Goal: Task Accomplishment & Management: Use online tool/utility

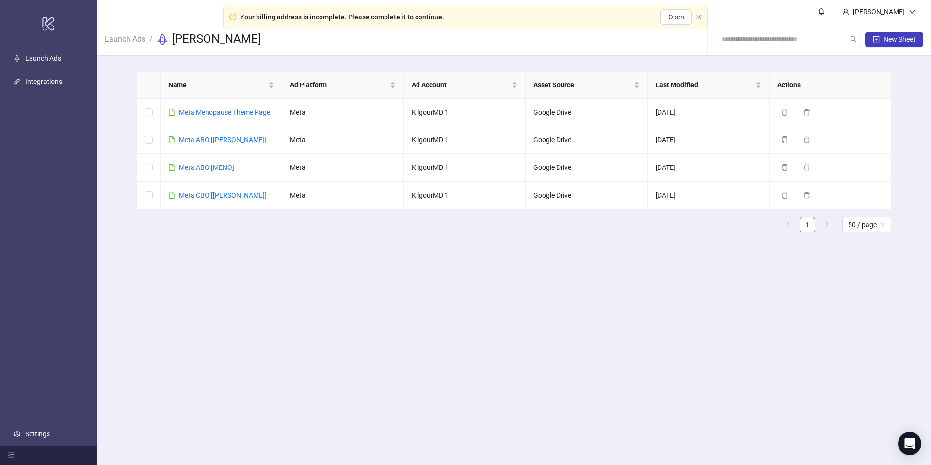
click at [134, 63] on main "Name Ad Platform Ad Account Asset Source Last Modified Actions Meta Menopause T…" at bounding box center [514, 156] width 770 height 200
click at [113, 41] on link "Launch Ads" at bounding box center [125, 38] width 45 height 11
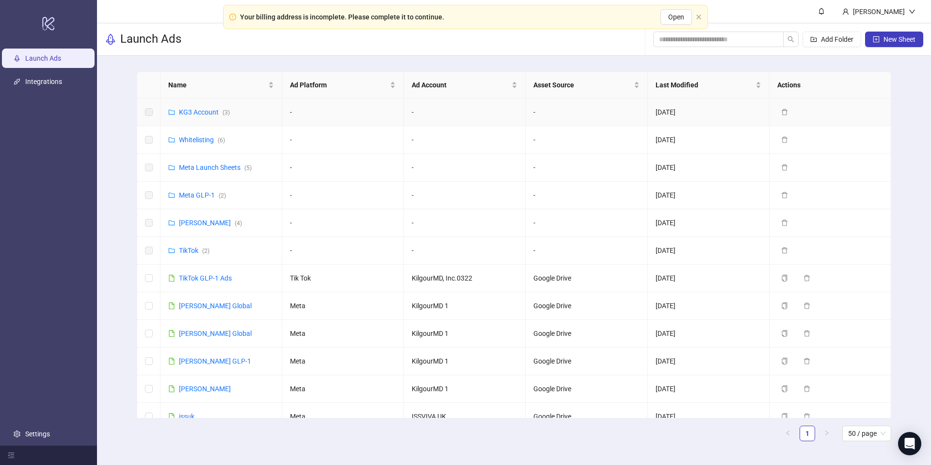
click at [210, 117] on div "KG3 Account ( 3 )" at bounding box center [204, 112] width 51 height 11
click at [212, 111] on link "KG3 Account ( 3 )" at bounding box center [204, 112] width 51 height 8
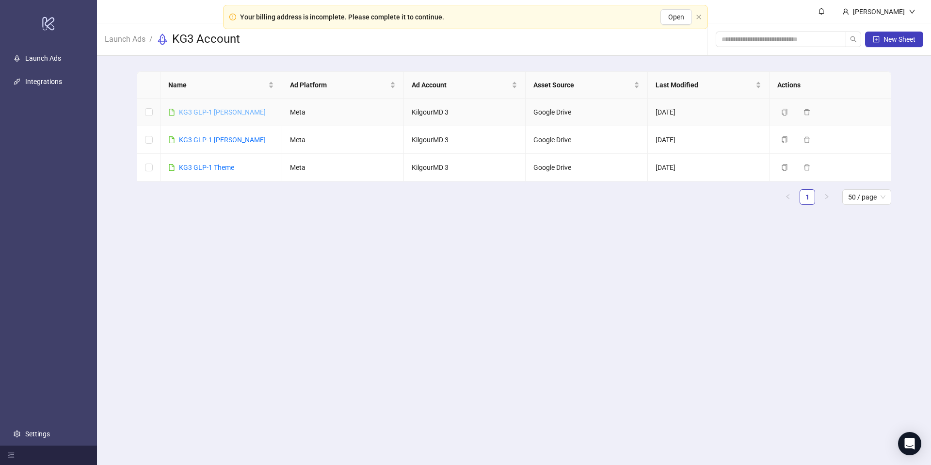
click at [220, 111] on link "KG3 GLP-1 [PERSON_NAME]" at bounding box center [222, 112] width 87 height 8
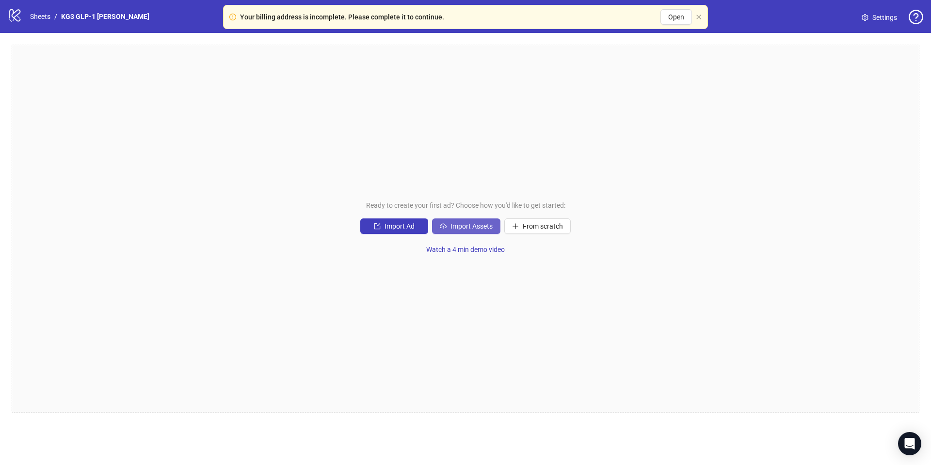
click at [468, 225] on span "Import Assets" at bounding box center [472, 226] width 42 height 8
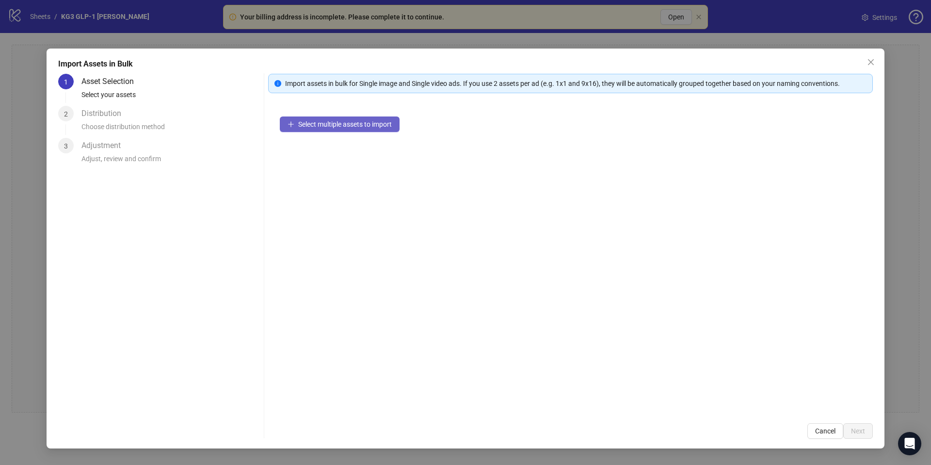
click at [345, 125] on span "Select multiple assets to import" at bounding box center [345, 124] width 94 height 8
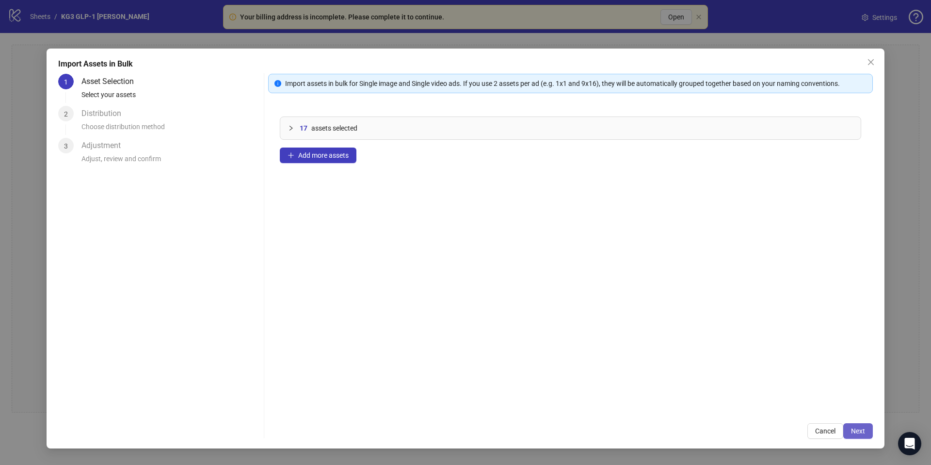
click at [862, 428] on span "Next" at bounding box center [858, 431] width 14 height 8
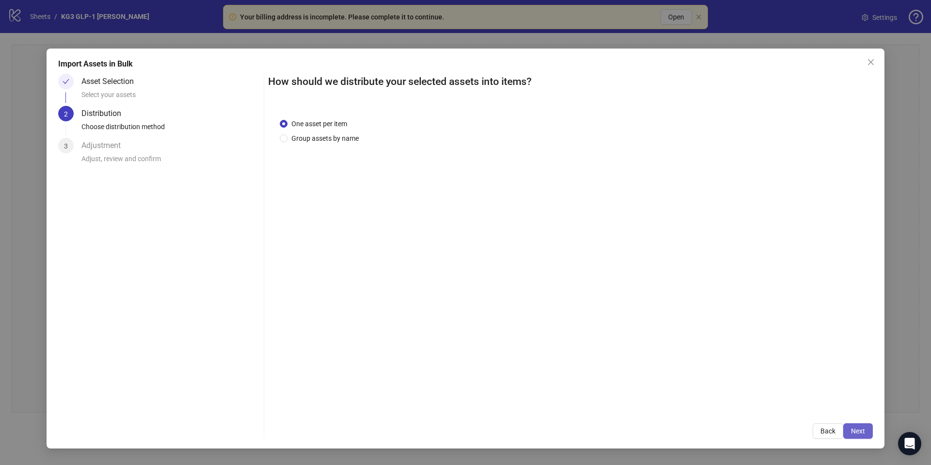
click at [854, 431] on span "Next" at bounding box center [858, 431] width 14 height 8
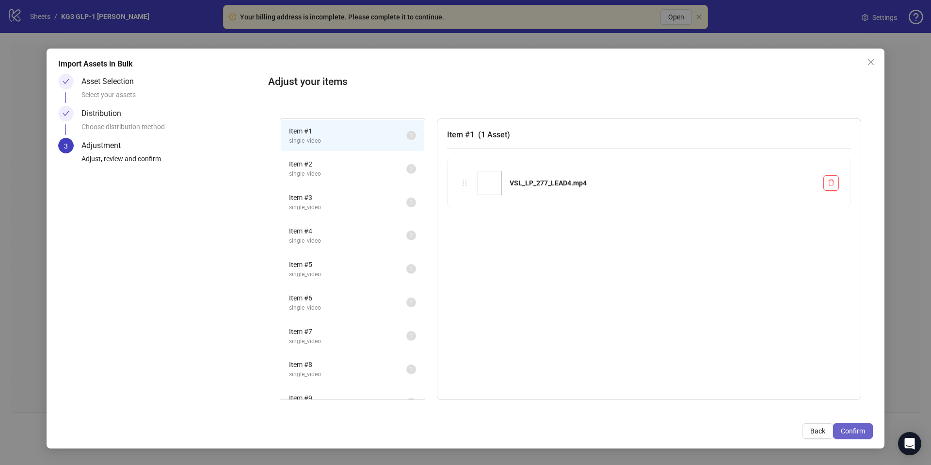
click at [857, 431] on span "Confirm" at bounding box center [853, 431] width 24 height 8
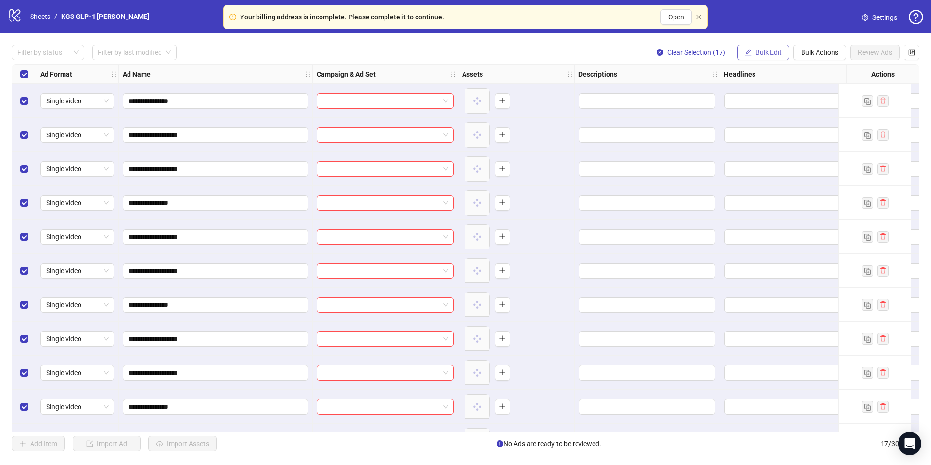
click at [765, 56] on span "Bulk Edit" at bounding box center [769, 53] width 26 height 8
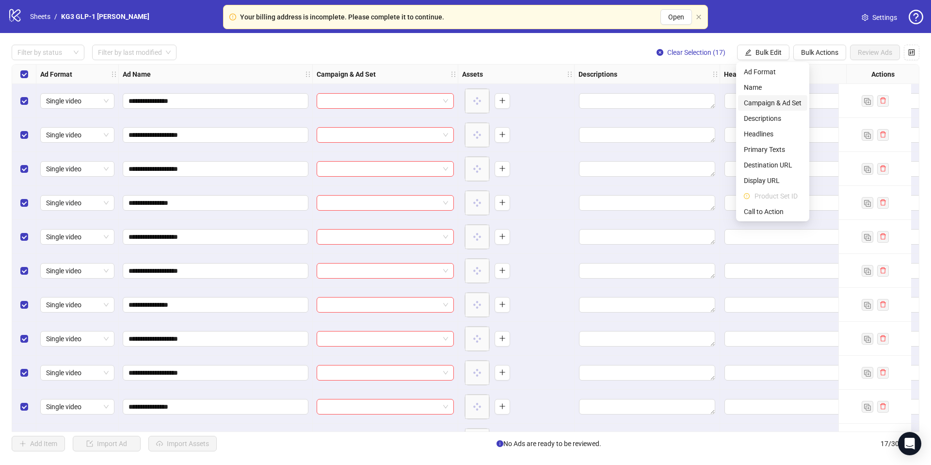
click at [759, 97] on span "Campaign & Ad Set" at bounding box center [773, 102] width 58 height 11
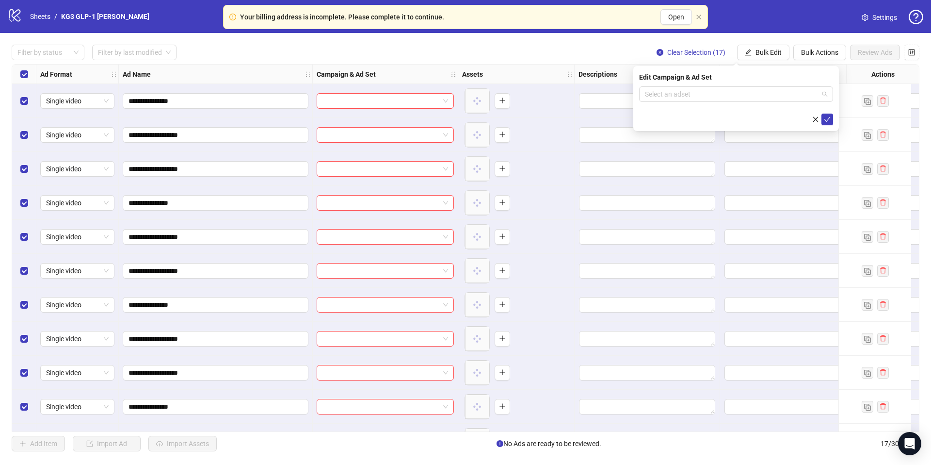
click at [759, 97] on input "search" at bounding box center [732, 94] width 174 height 15
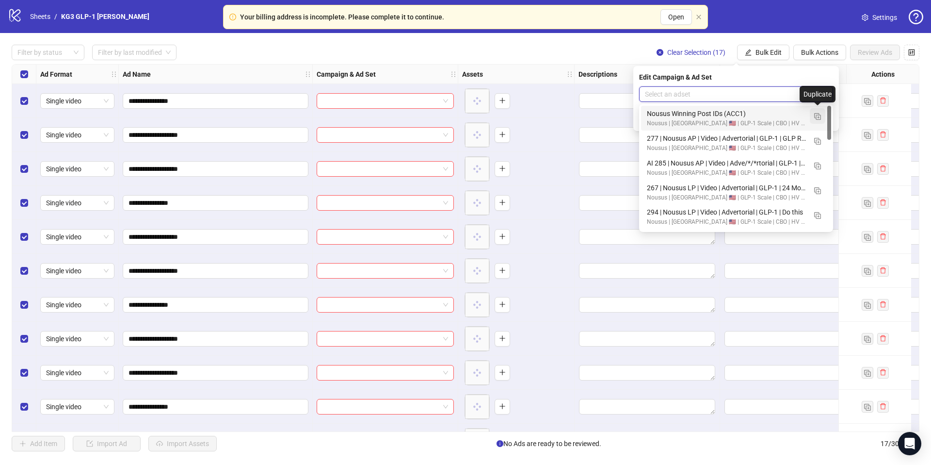
click at [818, 116] on img "button" at bounding box center [817, 116] width 7 height 7
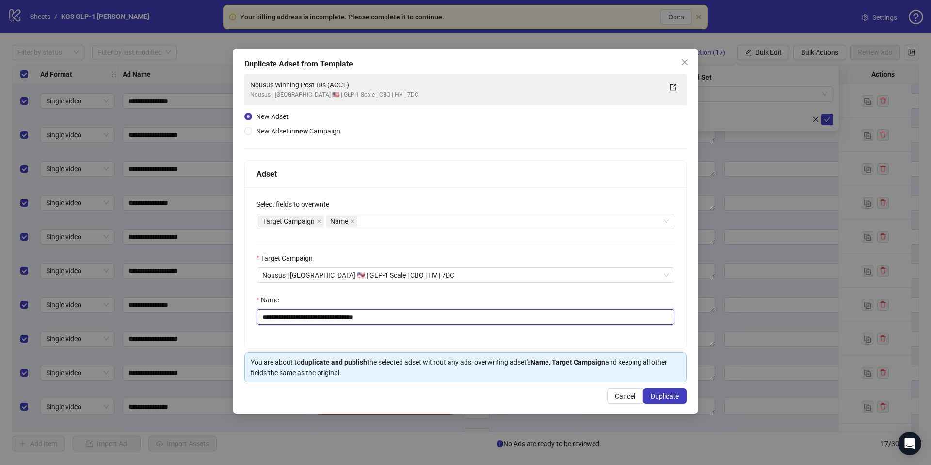
click at [498, 318] on input "**********" at bounding box center [466, 317] width 418 height 16
paste input "**********"
type input "**********"
click at [663, 396] on span "Duplicate" at bounding box center [665, 396] width 28 height 8
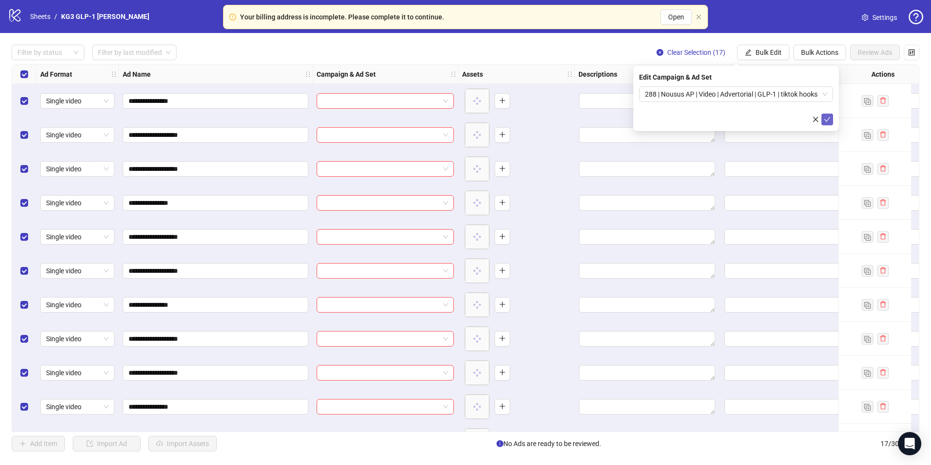
click at [830, 120] on icon "check" at bounding box center [827, 119] width 7 height 7
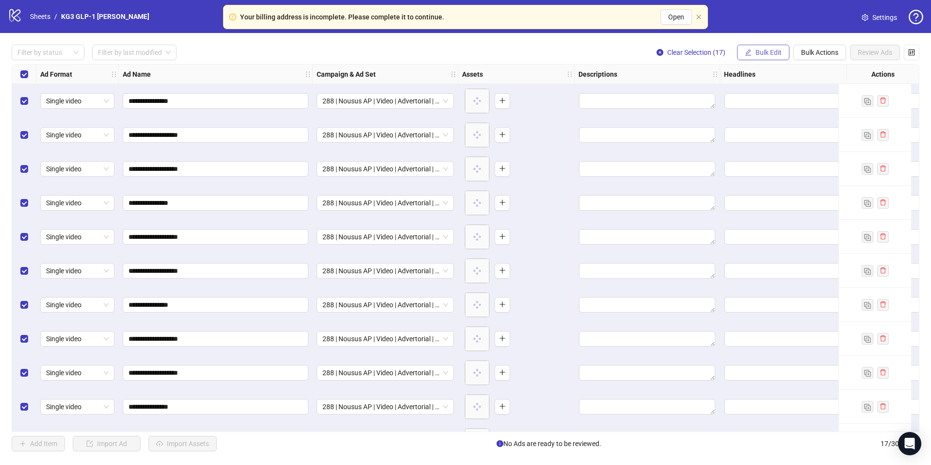
click at [751, 46] on button "Bulk Edit" at bounding box center [763, 53] width 52 height 16
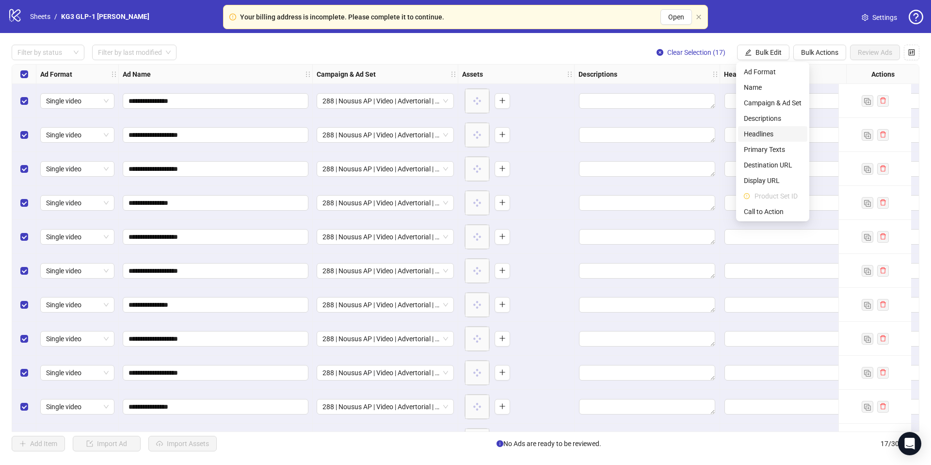
click at [759, 133] on span "Headlines" at bounding box center [773, 134] width 58 height 11
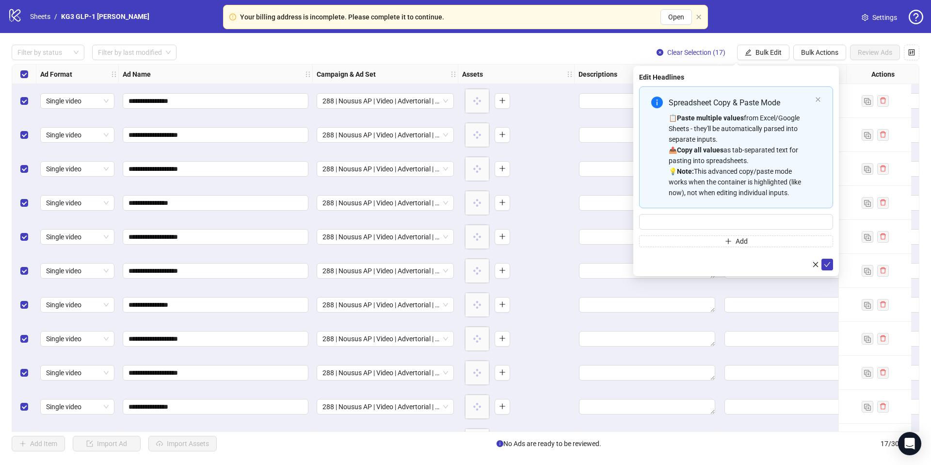
click at [730, 107] on div "Spreadsheet Copy & Paste Mode" at bounding box center [740, 103] width 143 height 12
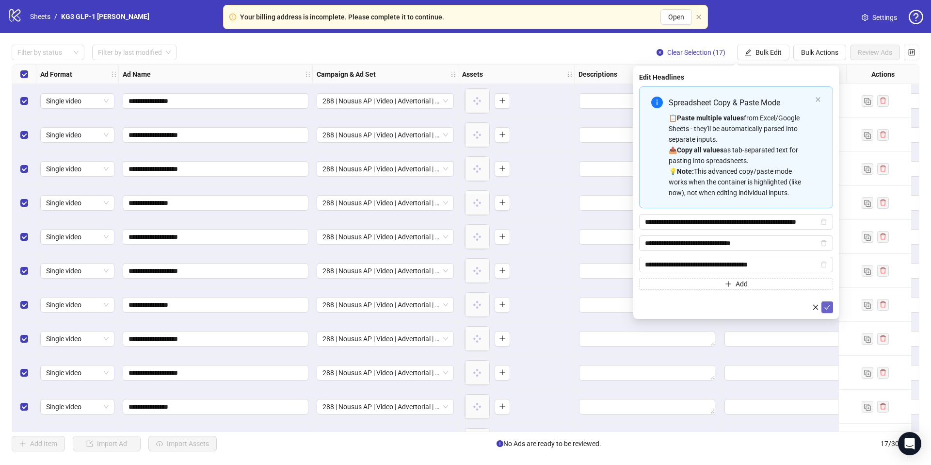
click at [827, 307] on icon "check" at bounding box center [827, 307] width 7 height 7
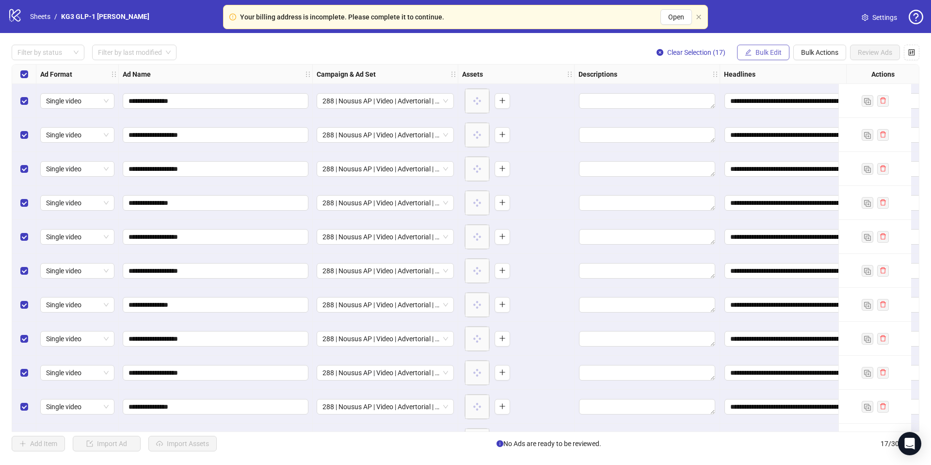
click at [759, 49] on span "Bulk Edit" at bounding box center [769, 53] width 26 height 8
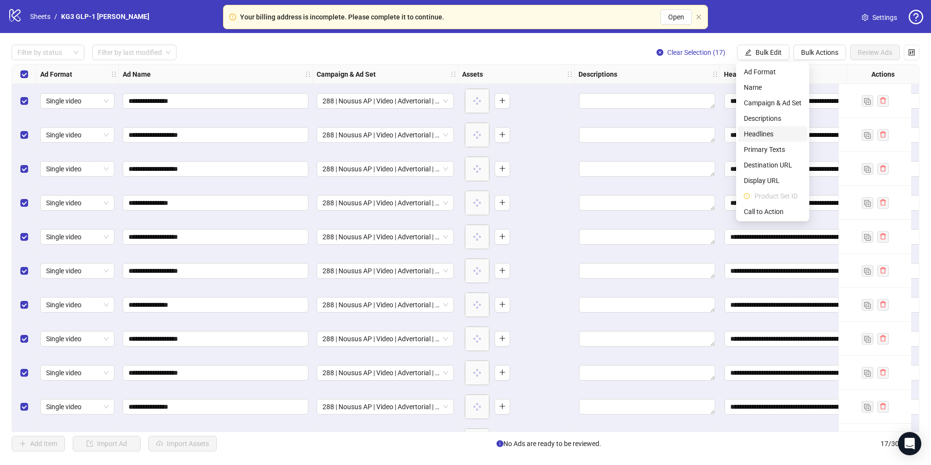
click at [765, 131] on span "Headlines" at bounding box center [773, 134] width 58 height 11
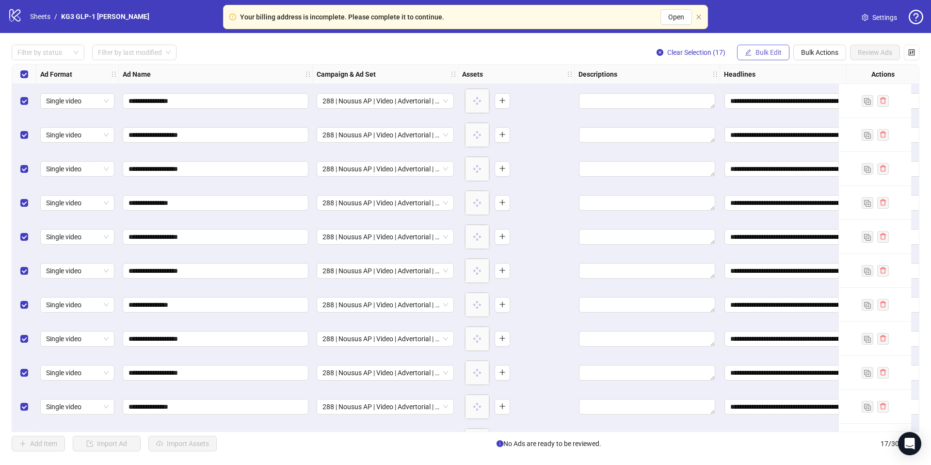
click at [771, 51] on span "Bulk Edit" at bounding box center [769, 53] width 26 height 8
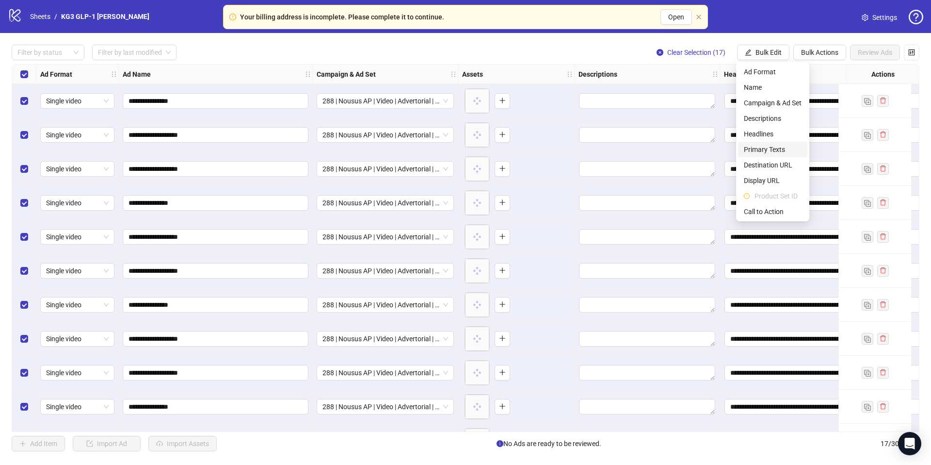
click at [777, 147] on span "Primary Texts" at bounding box center [773, 149] width 58 height 11
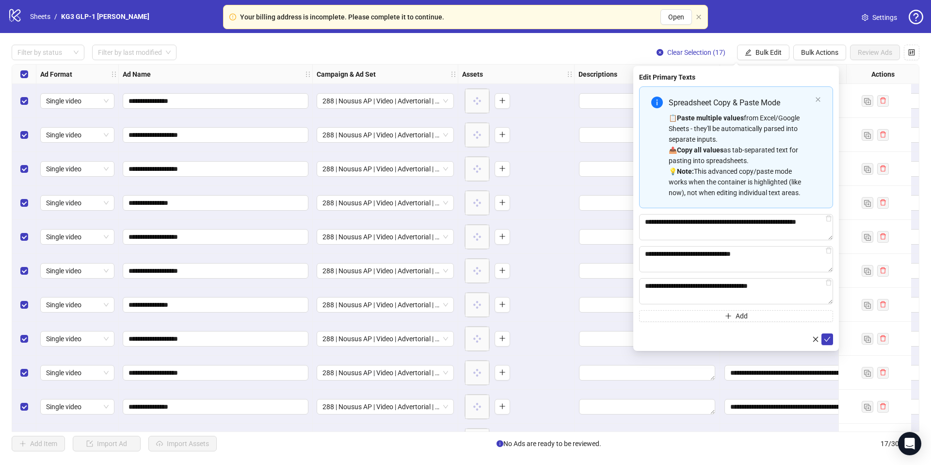
click at [751, 123] on div "📋 Paste multiple values from Excel/Google Sheets - they'll be automatically par…" at bounding box center [740, 155] width 143 height 85
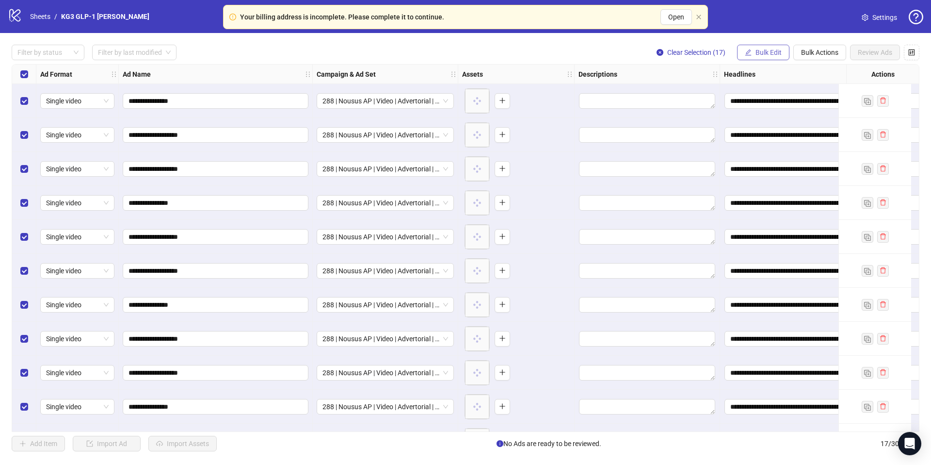
click at [772, 53] on span "Bulk Edit" at bounding box center [769, 53] width 26 height 8
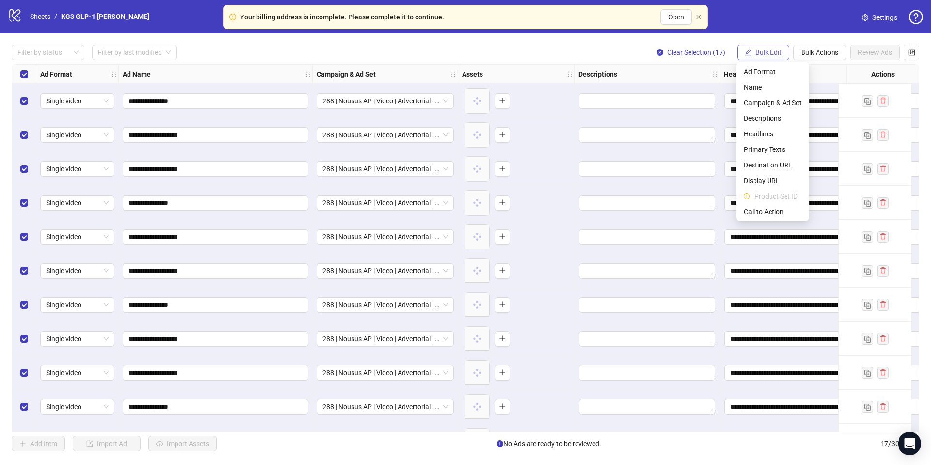
click at [772, 53] on span "Bulk Edit" at bounding box center [769, 53] width 26 height 8
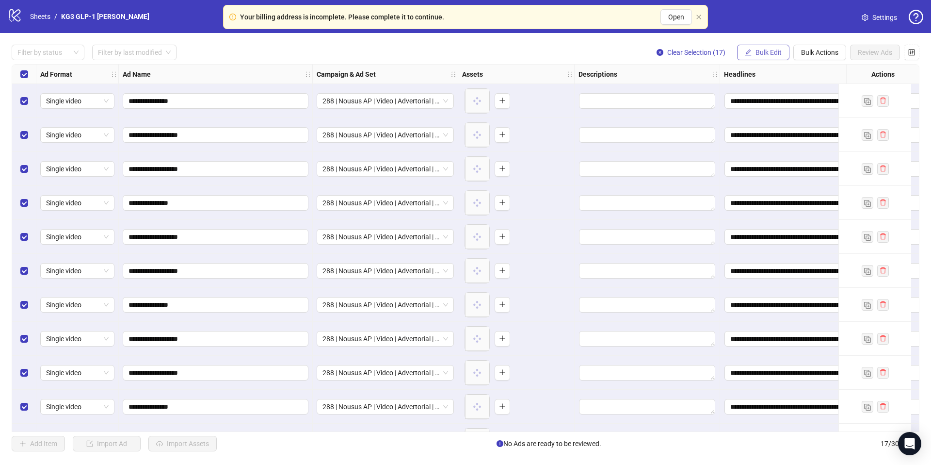
drag, startPoint x: 768, startPoint y: 49, endPoint x: 774, endPoint y: 67, distance: 19.3
click at [768, 49] on span "Bulk Edit" at bounding box center [769, 53] width 26 height 8
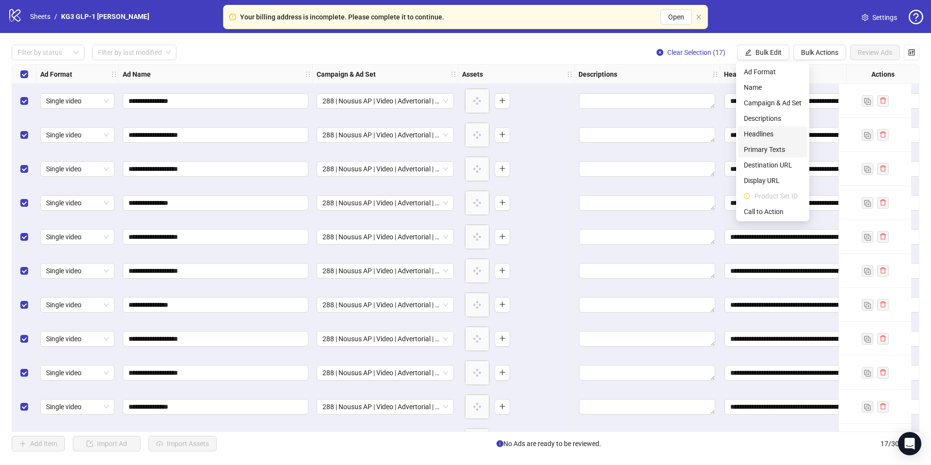
click at [766, 136] on span "Headlines" at bounding box center [773, 134] width 58 height 11
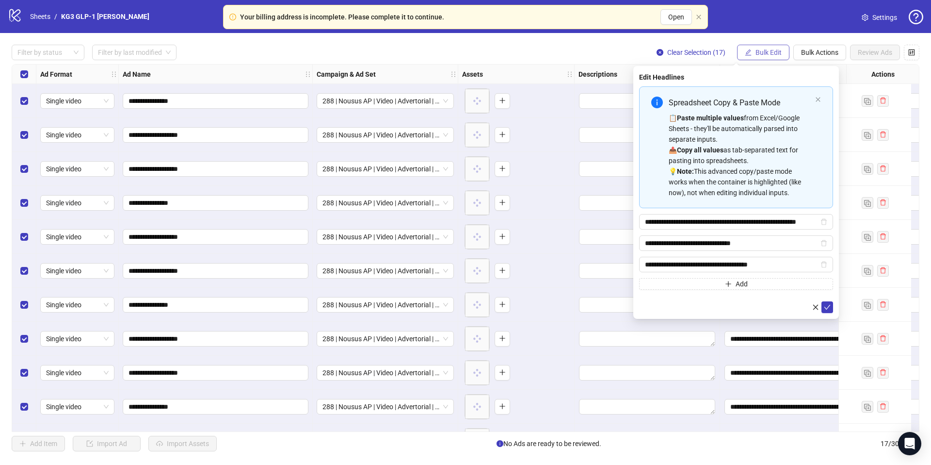
click at [763, 53] on span "Bulk Edit" at bounding box center [769, 53] width 26 height 8
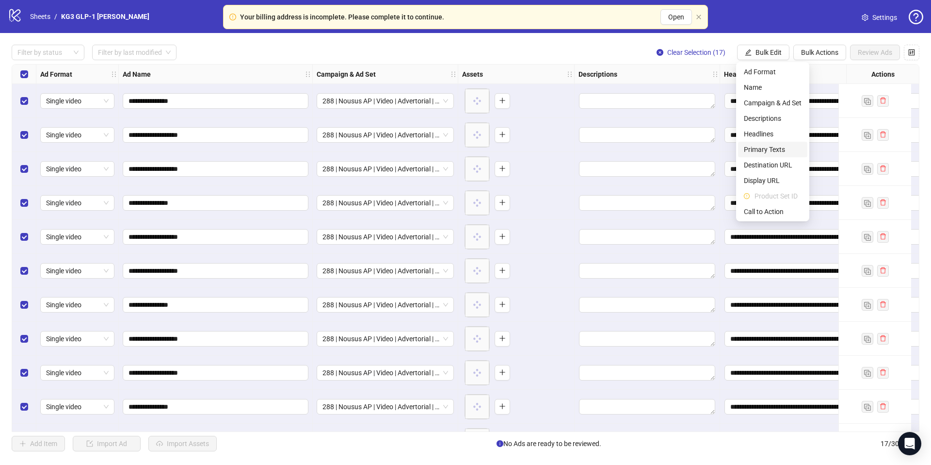
click at [772, 154] on span "Primary Texts" at bounding box center [773, 149] width 58 height 11
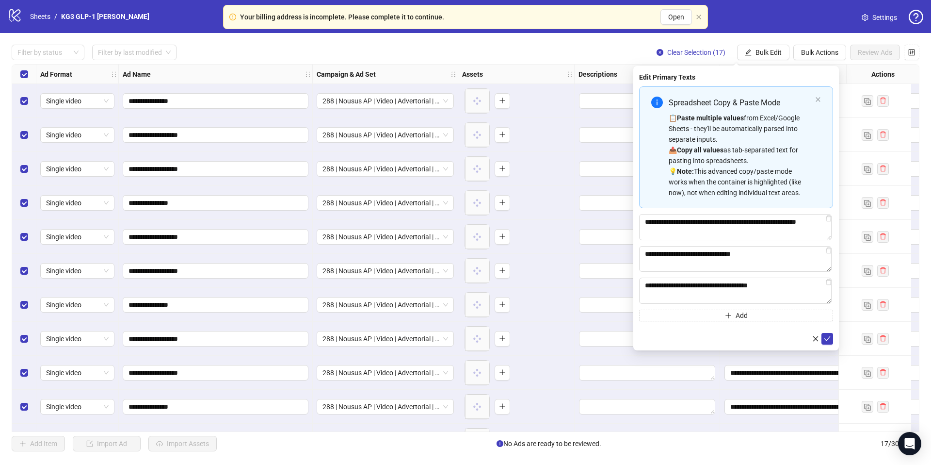
click at [740, 146] on div "📋 Paste multiple values from Excel/Google Sheets - they'll be automatically par…" at bounding box center [740, 155] width 143 height 85
type textarea "**********"
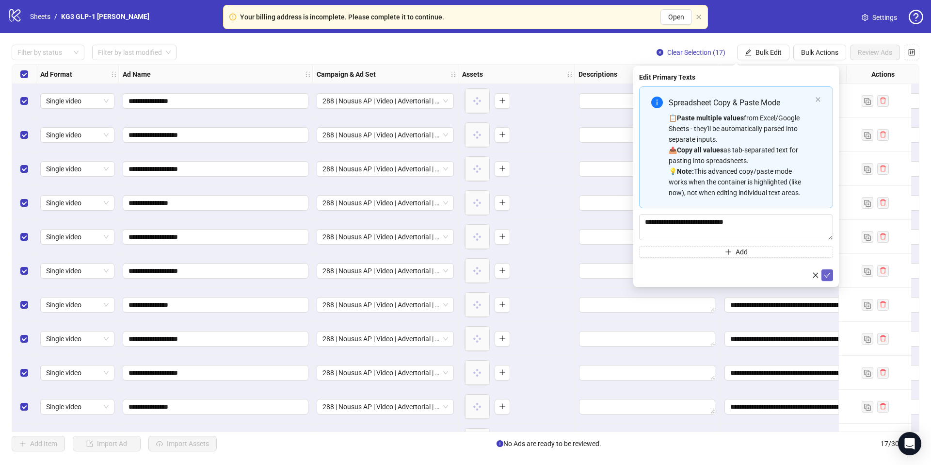
click at [829, 272] on icon "check" at bounding box center [827, 275] width 7 height 7
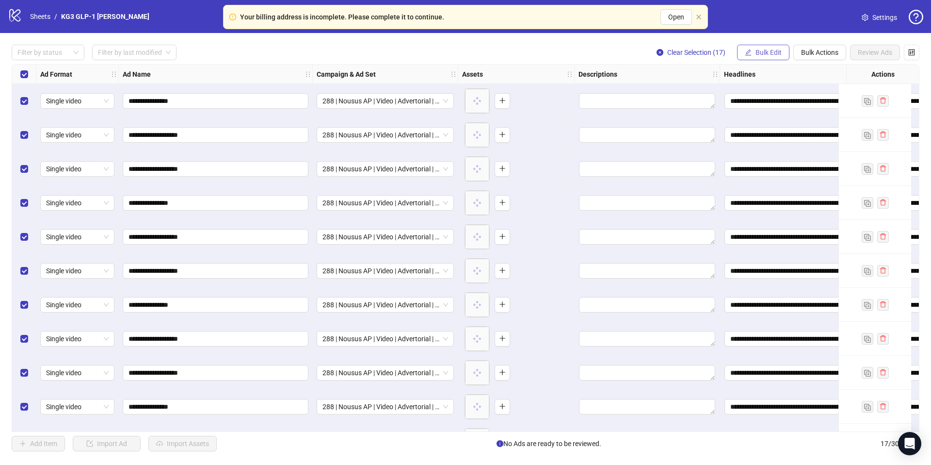
click at [764, 54] on button "Bulk Edit" at bounding box center [763, 53] width 52 height 16
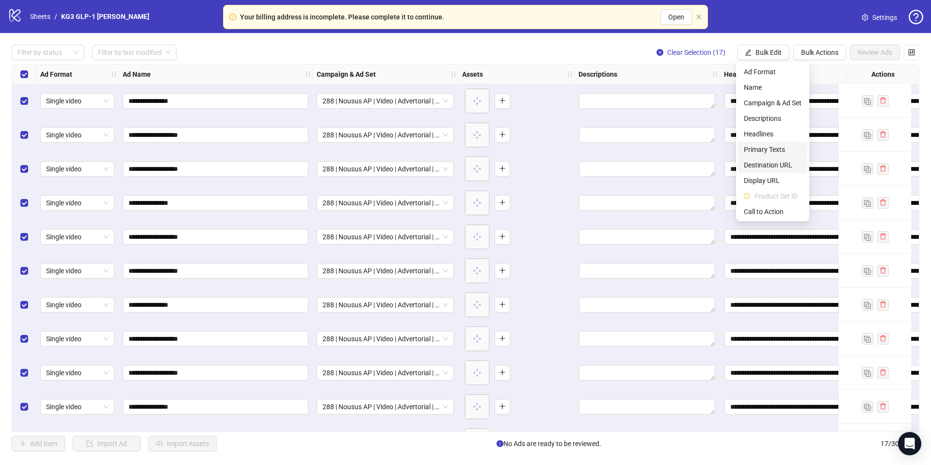
click at [761, 157] on li "Destination URL" at bounding box center [772, 165] width 69 height 16
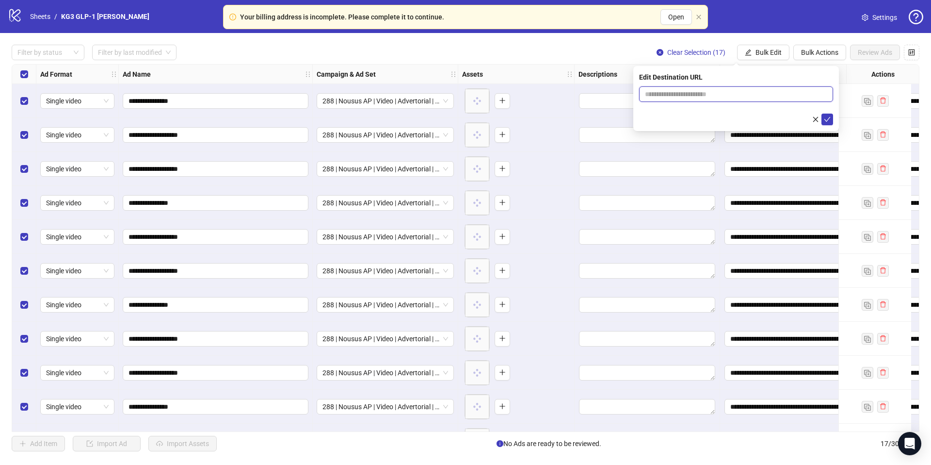
click at [739, 94] on input "text" at bounding box center [732, 94] width 175 height 11
paste input "**********"
type input "**********"
click at [827, 118] on icon "check" at bounding box center [827, 119] width 7 height 7
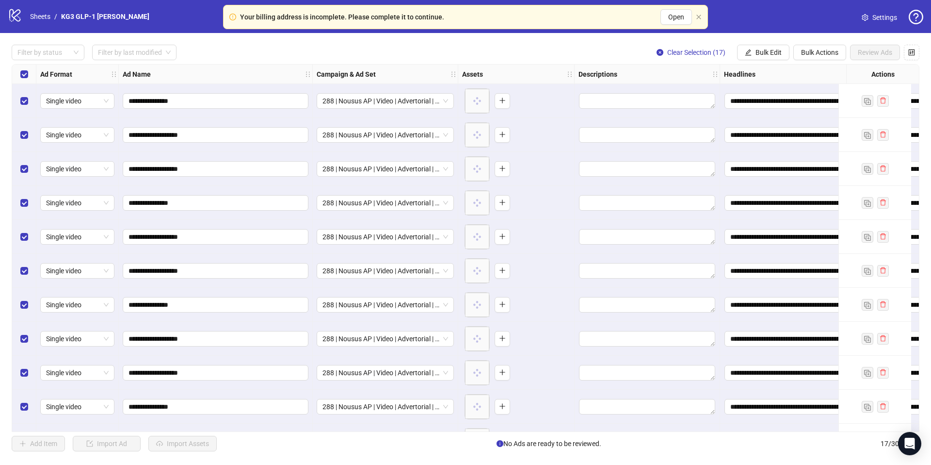
click at [759, 42] on div "**********" at bounding box center [465, 248] width 931 height 430
click at [758, 48] on button "Bulk Edit" at bounding box center [763, 53] width 52 height 16
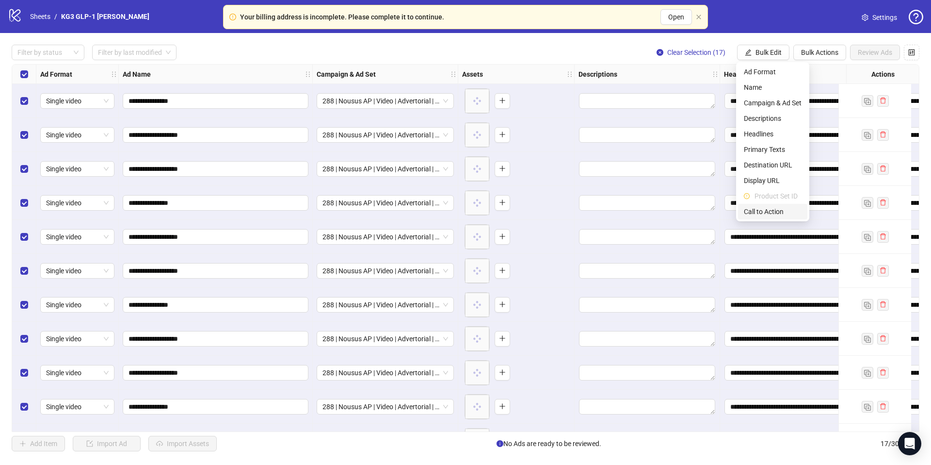
click at [762, 219] on li "Call to Action" at bounding box center [772, 212] width 69 height 16
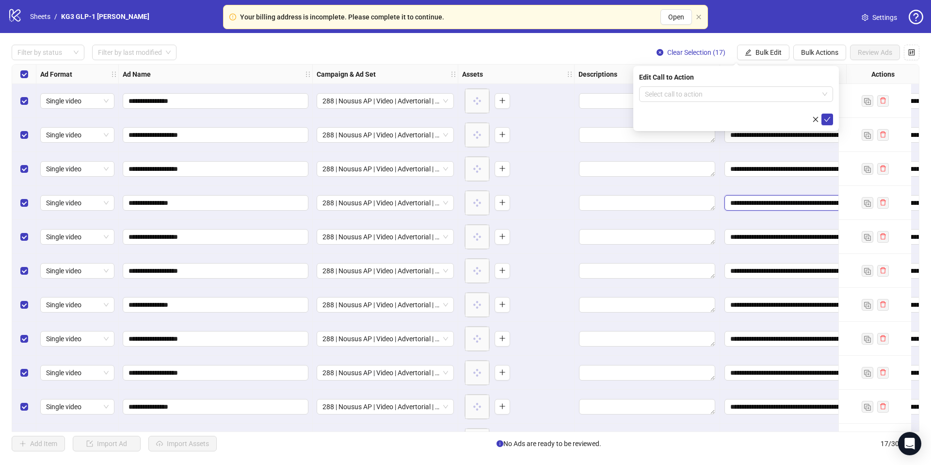
click at [762, 210] on input "**********" at bounding box center [793, 203] width 136 height 16
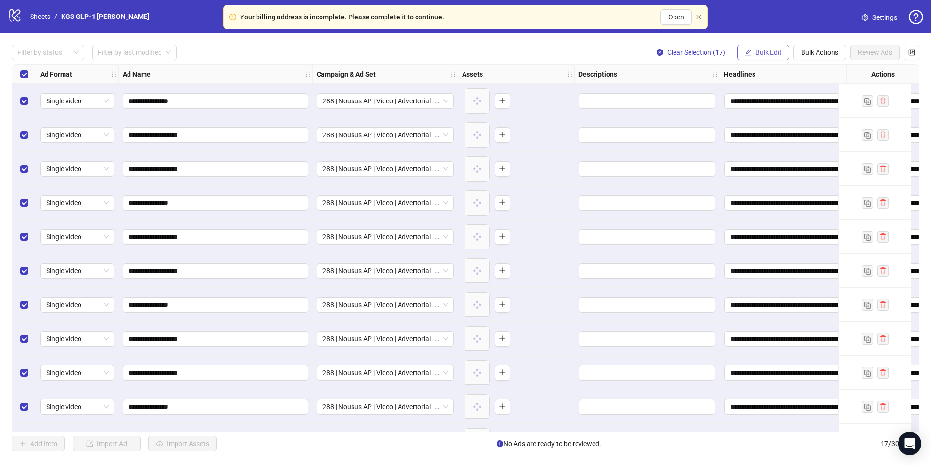
click at [768, 56] on button "Bulk Edit" at bounding box center [763, 53] width 52 height 16
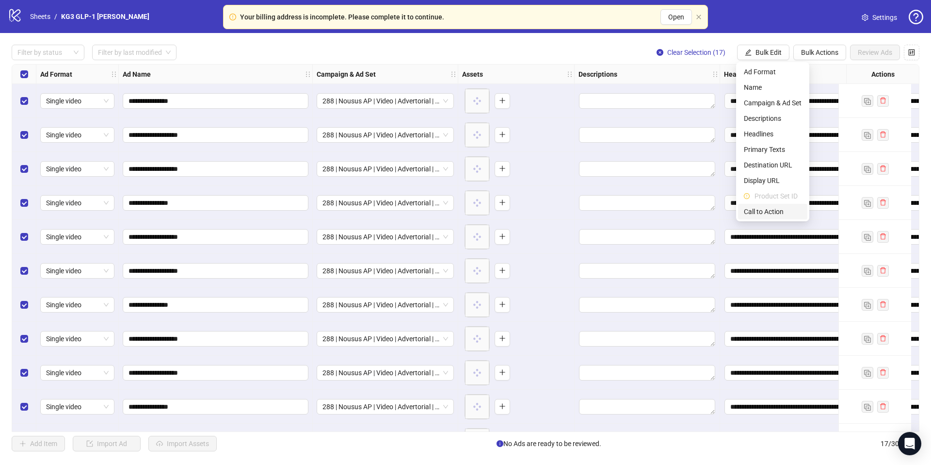
click at [770, 211] on span "Call to Action" at bounding box center [773, 211] width 58 height 11
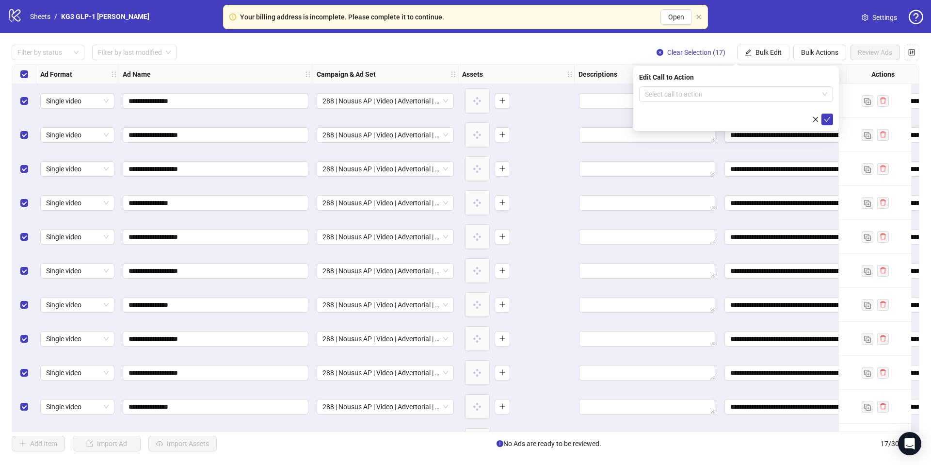
click at [720, 107] on form "Select call to action" at bounding box center [736, 105] width 194 height 39
click at [719, 92] on input "search" at bounding box center [732, 94] width 174 height 15
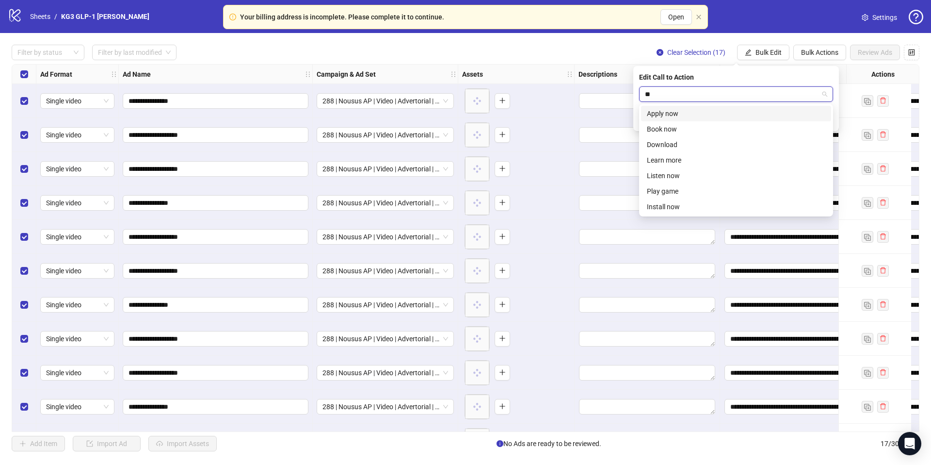
type input "***"
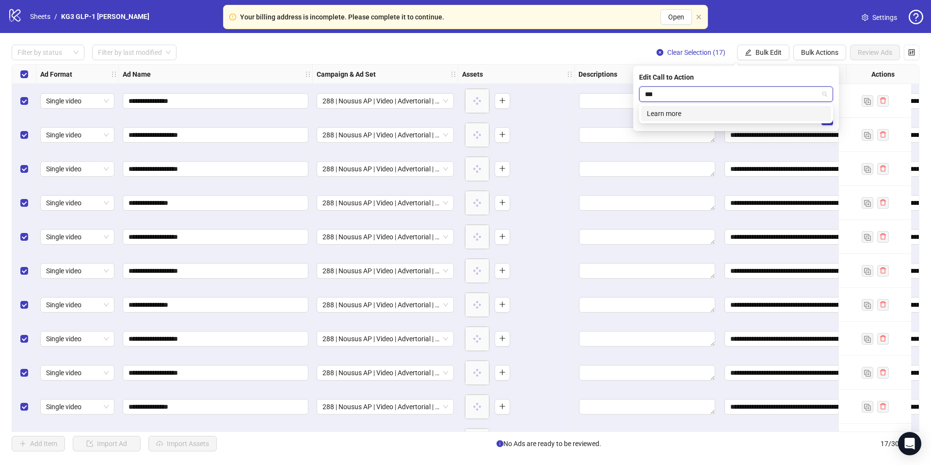
drag, startPoint x: 711, startPoint y: 115, endPoint x: 747, endPoint y: 122, distance: 36.9
click at [712, 115] on div "Learn more" at bounding box center [736, 113] width 178 height 11
click at [829, 125] on button "submit" at bounding box center [828, 119] width 12 height 12
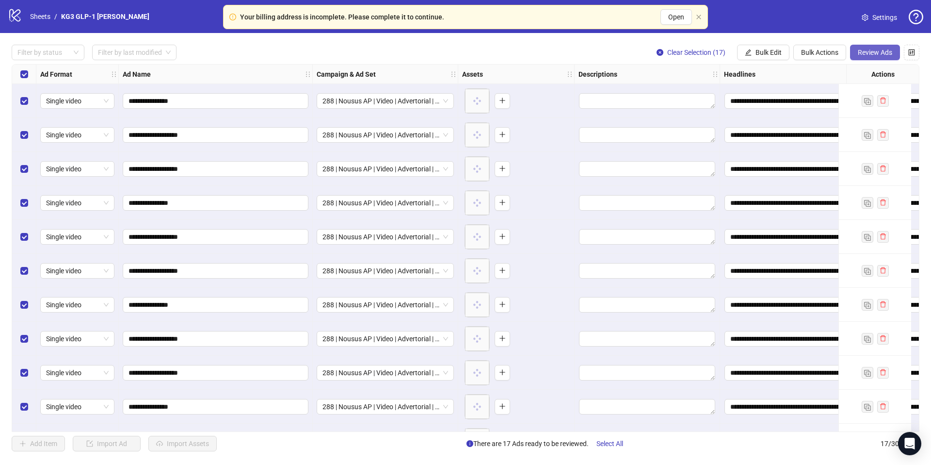
click at [870, 58] on button "Review Ads" at bounding box center [875, 53] width 50 height 16
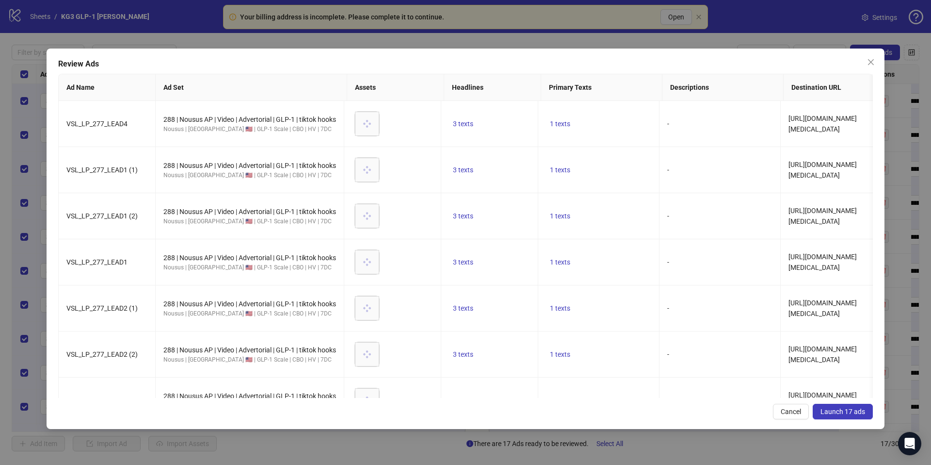
drag, startPoint x: 825, startPoint y: 401, endPoint x: 831, endPoint y: 406, distance: 8.3
click at [826, 402] on div "Review Ads Ad Name Ad Set Assets Headlines Primary Texts Descriptions Destinati…" at bounding box center [466, 239] width 838 height 380
click at [830, 408] on span "Launch 17 ads" at bounding box center [843, 411] width 45 height 8
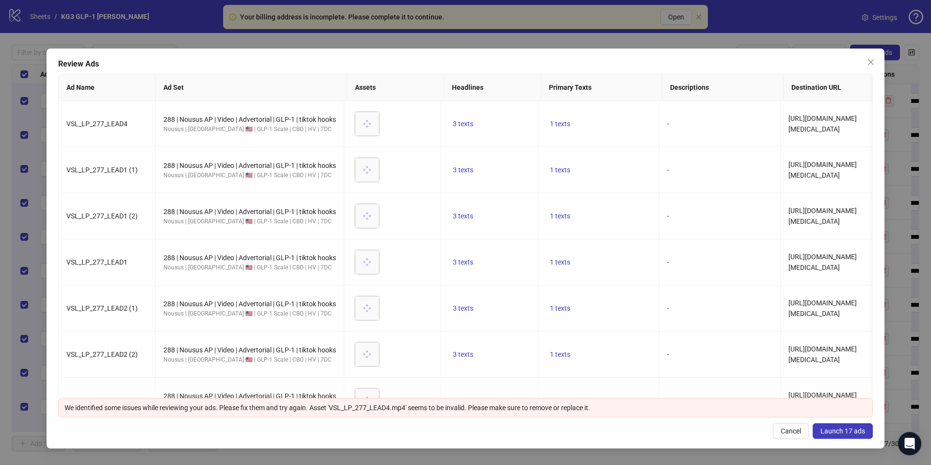
click at [839, 432] on span "Launch 17 ads" at bounding box center [843, 431] width 45 height 8
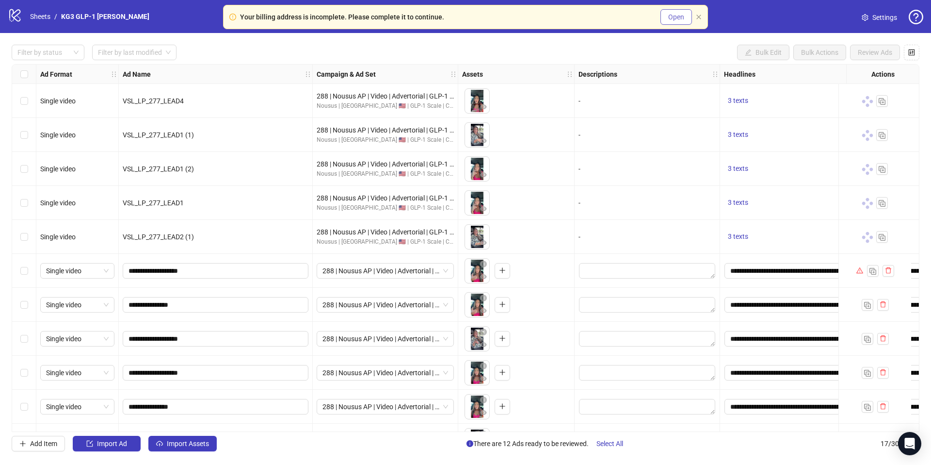
click at [680, 16] on span "Open" at bounding box center [676, 17] width 16 height 8
click at [679, 18] on span "Open" at bounding box center [676, 17] width 16 height 8
drag, startPoint x: 641, startPoint y: 441, endPoint x: 614, endPoint y: 444, distance: 27.8
click at [636, 443] on div "Add Item Import Ad Import Assets There are 12 Ads ready to be reviewed. Select …" at bounding box center [466, 444] width 908 height 16
click at [612, 443] on span "Select All" at bounding box center [610, 443] width 27 height 8
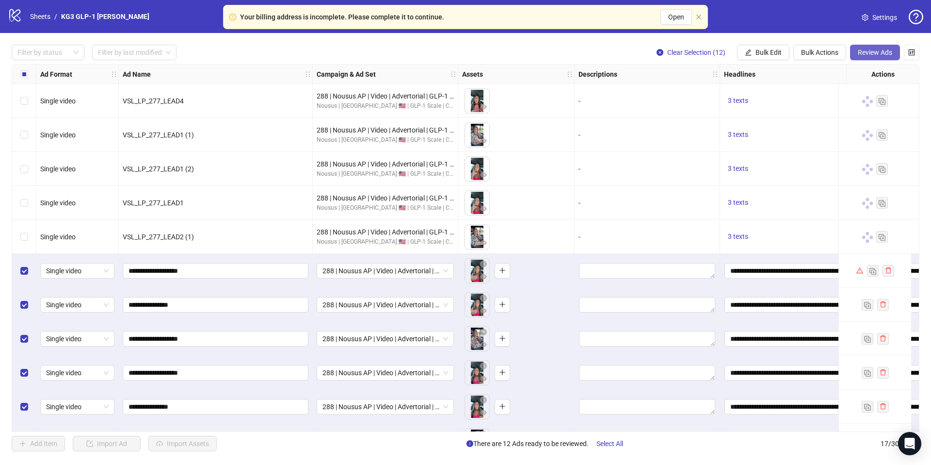
click at [883, 49] on span "Review Ads" at bounding box center [875, 53] width 34 height 8
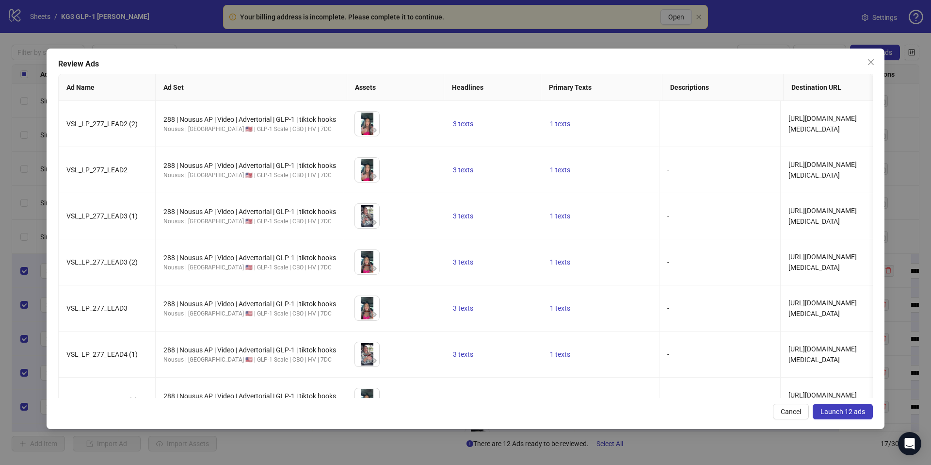
click at [844, 406] on button "Launch 12 ads" at bounding box center [843, 412] width 60 height 16
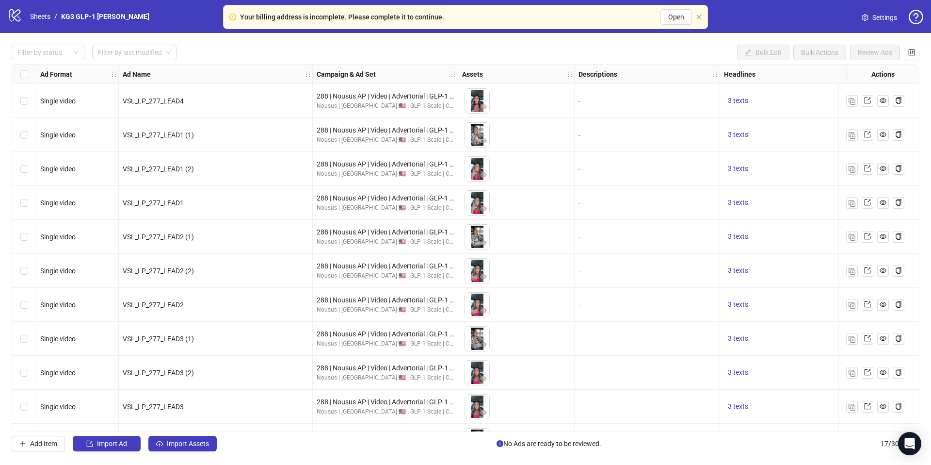
click at [704, 20] on div "Your billing address is incomplete. Please complete it to continue. Open" at bounding box center [465, 17] width 485 height 24
click at [703, 20] on div "Your billing address is incomplete. Please complete it to continue. Open" at bounding box center [465, 17] width 485 height 24
click at [701, 18] on icon "close" at bounding box center [699, 17] width 6 height 6
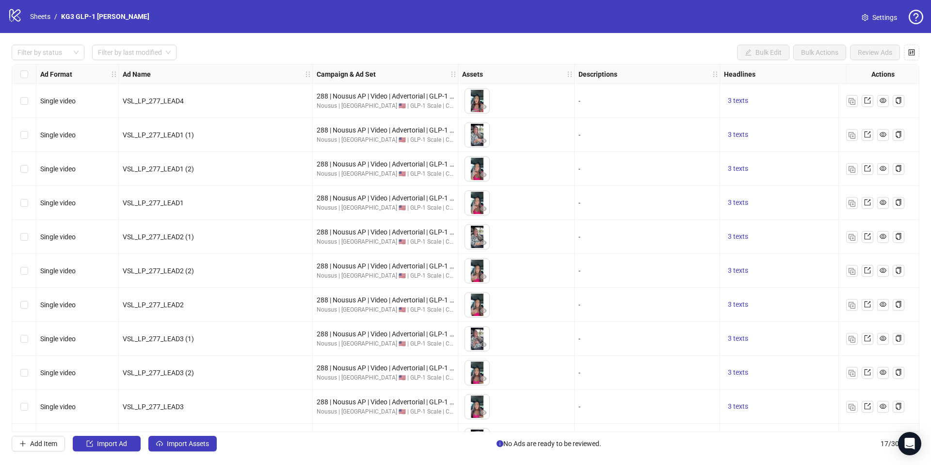
click at [54, 15] on li "/" at bounding box center [55, 16] width 3 height 11
click at [40, 17] on link "Sheets" at bounding box center [40, 16] width 24 height 11
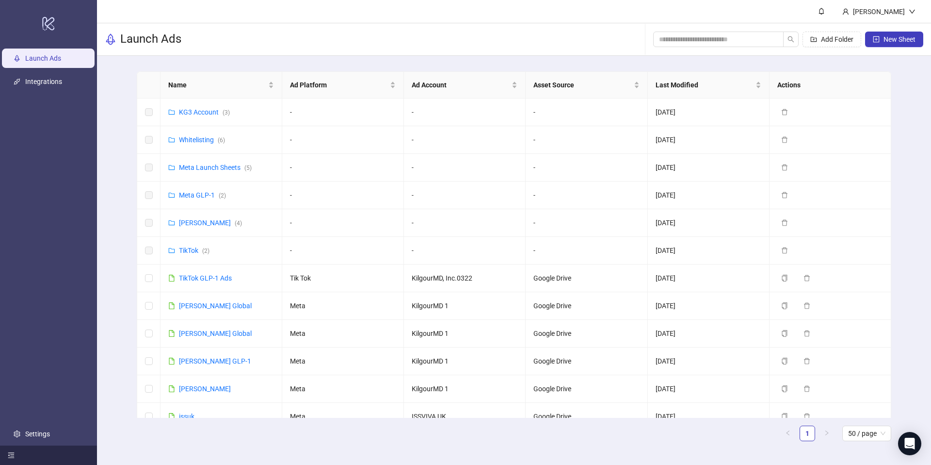
click at [12, 455] on icon "menu-fold" at bounding box center [11, 455] width 6 height 5
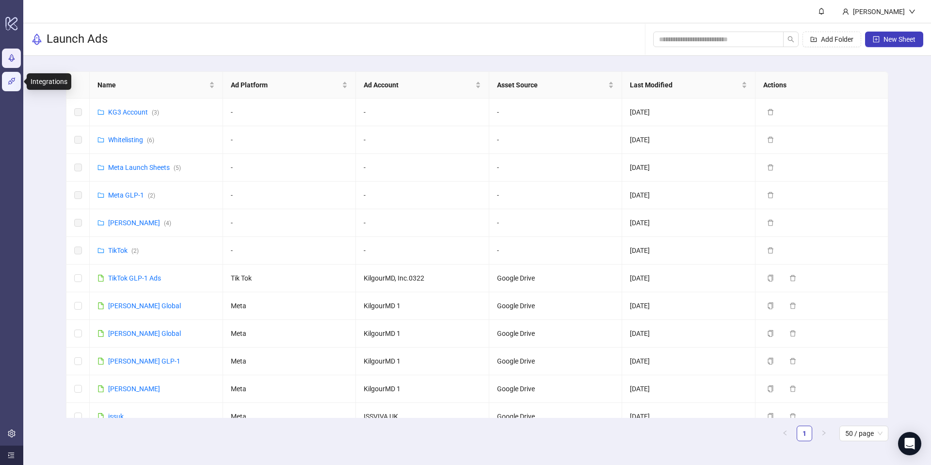
click at [20, 80] on link "Integrations" at bounding box center [38, 82] width 37 height 8
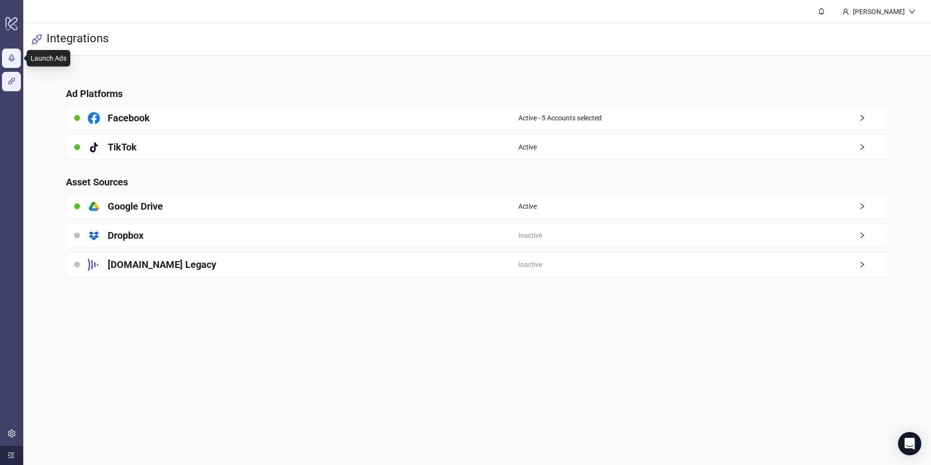
click at [20, 62] on link "Launch Ads" at bounding box center [38, 58] width 36 height 8
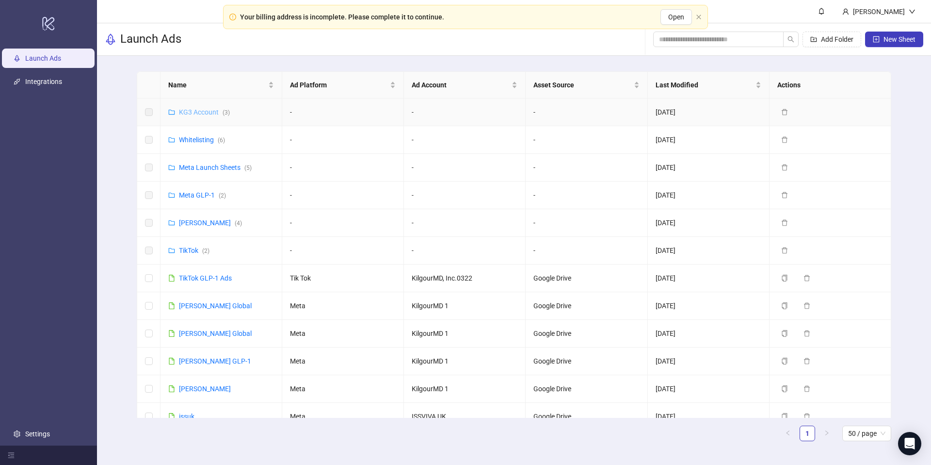
click at [189, 111] on link "KG3 Account ( 3 )" at bounding box center [204, 112] width 51 height 8
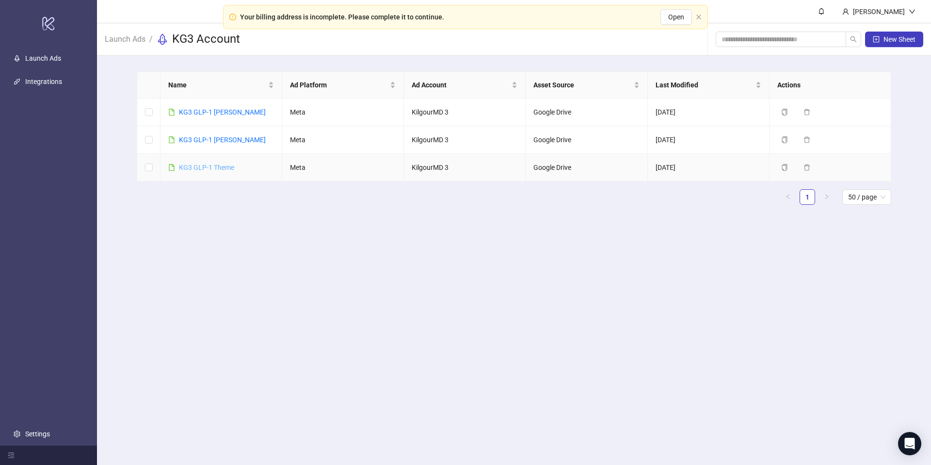
click at [205, 166] on link "KG3 GLP-1 Theme" at bounding box center [206, 167] width 55 height 8
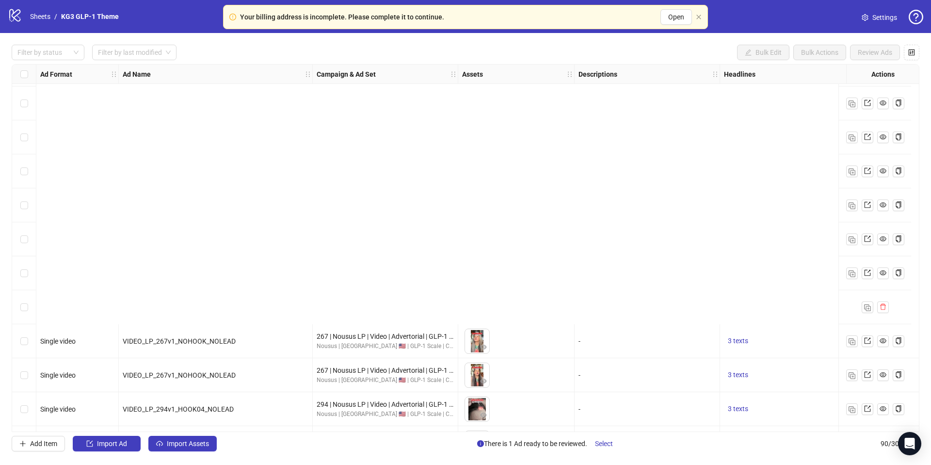
scroll to position [2712, 0]
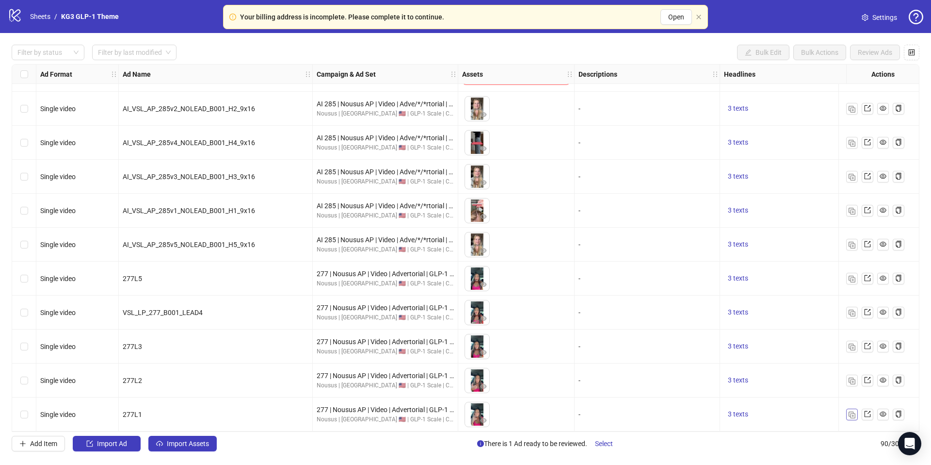
click at [851, 411] on img "button" at bounding box center [852, 414] width 7 height 7
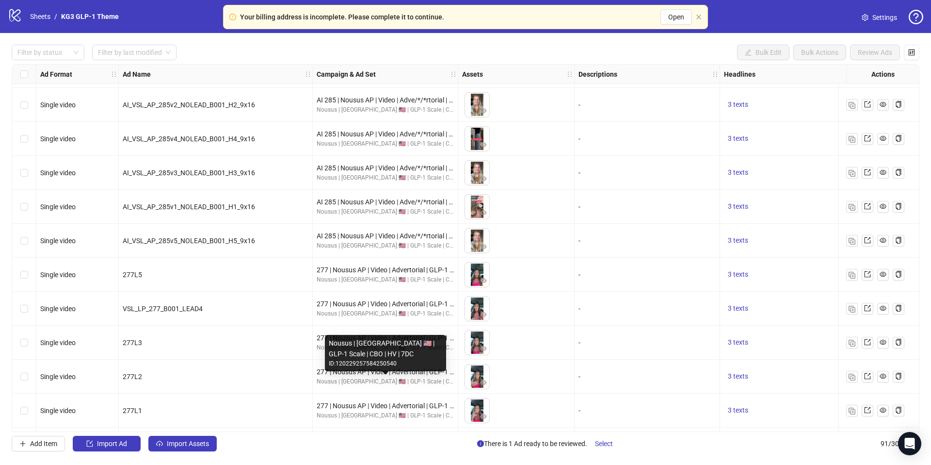
scroll to position [2746, 0]
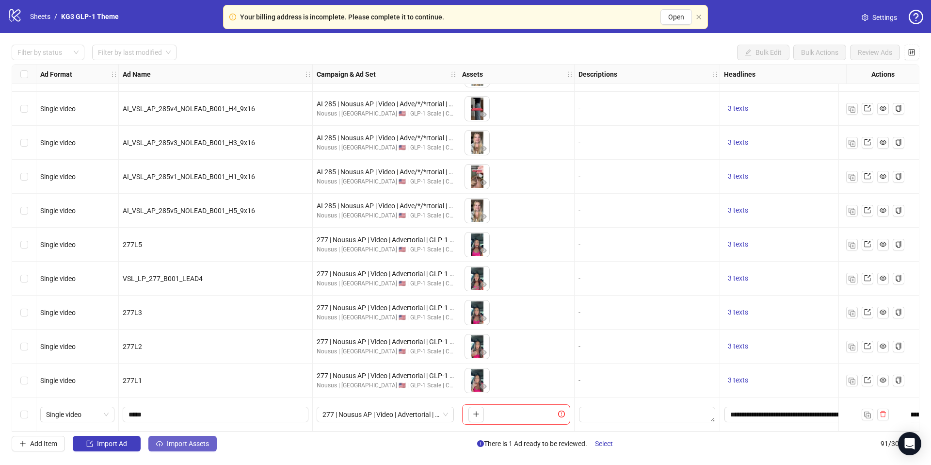
click at [205, 439] on span "Import Assets" at bounding box center [188, 443] width 42 height 8
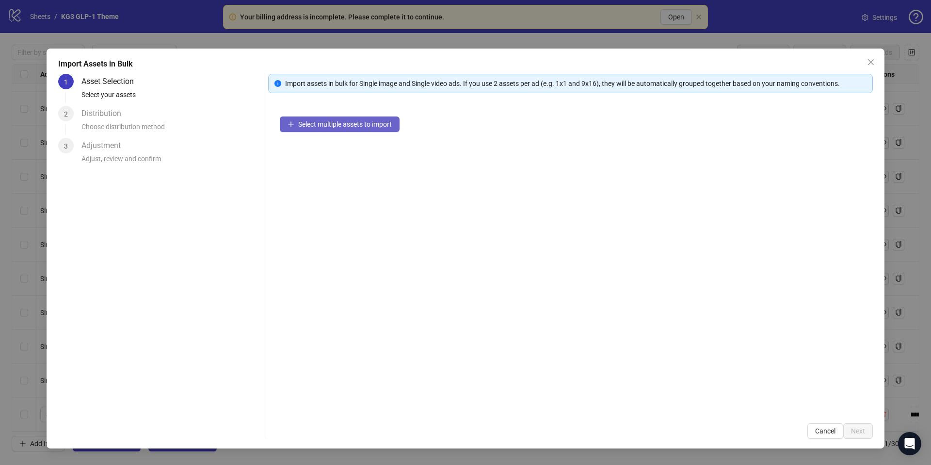
click at [327, 123] on span "Select multiple assets to import" at bounding box center [345, 124] width 94 height 8
click at [330, 117] on button "Select multiple assets to import" at bounding box center [340, 124] width 120 height 16
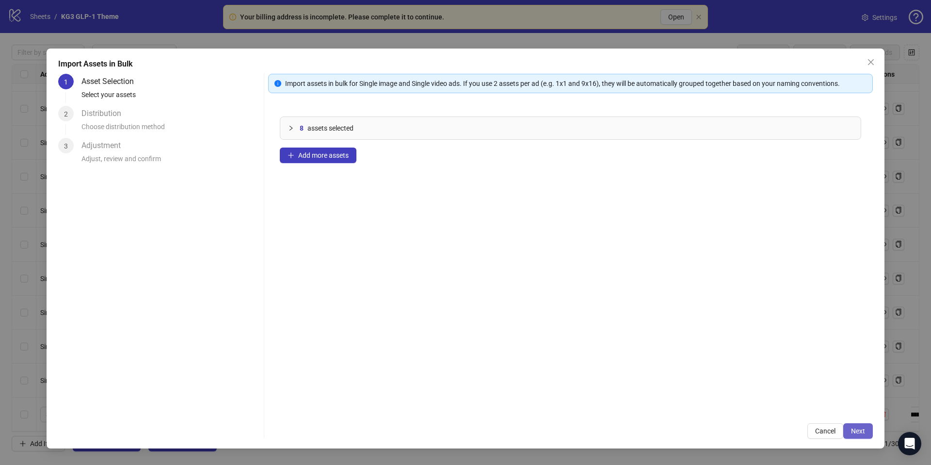
click at [865, 433] on button "Next" at bounding box center [858, 431] width 30 height 16
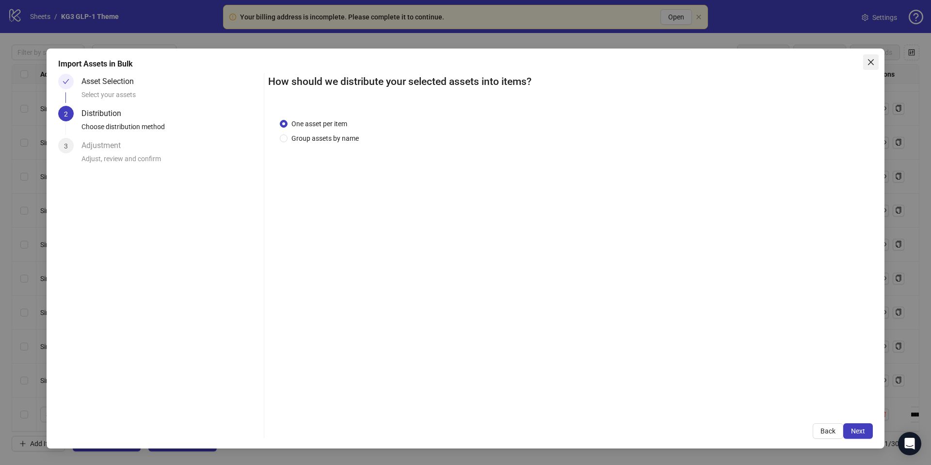
click at [870, 62] on icon "close" at bounding box center [871, 62] width 8 height 8
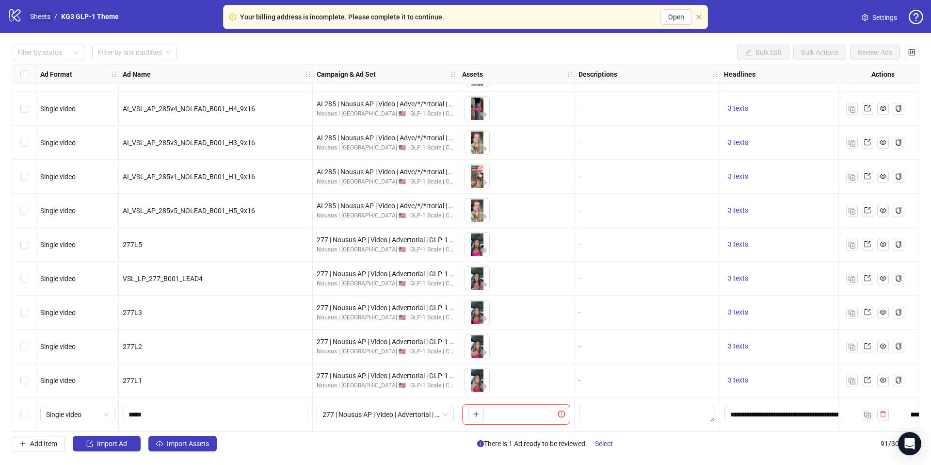
click at [36, 18] on link "Sheets" at bounding box center [40, 16] width 24 height 11
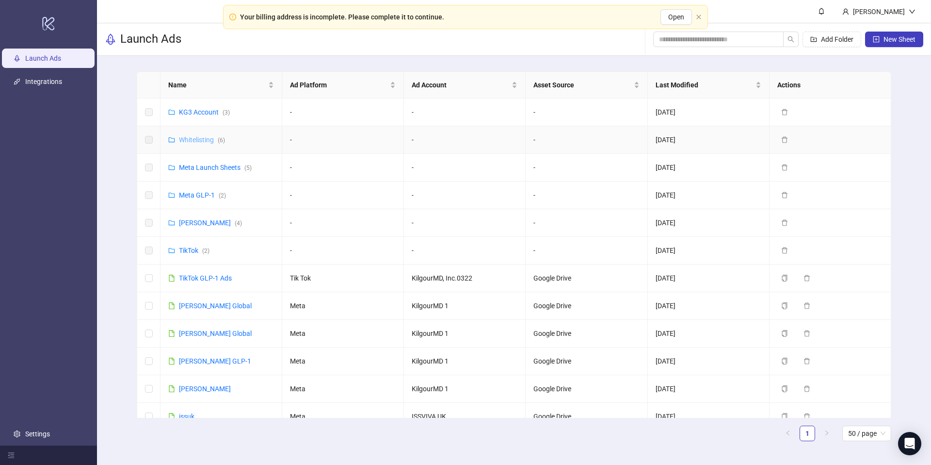
click at [205, 141] on link "Whitelisting ( 6 )" at bounding box center [202, 140] width 46 height 8
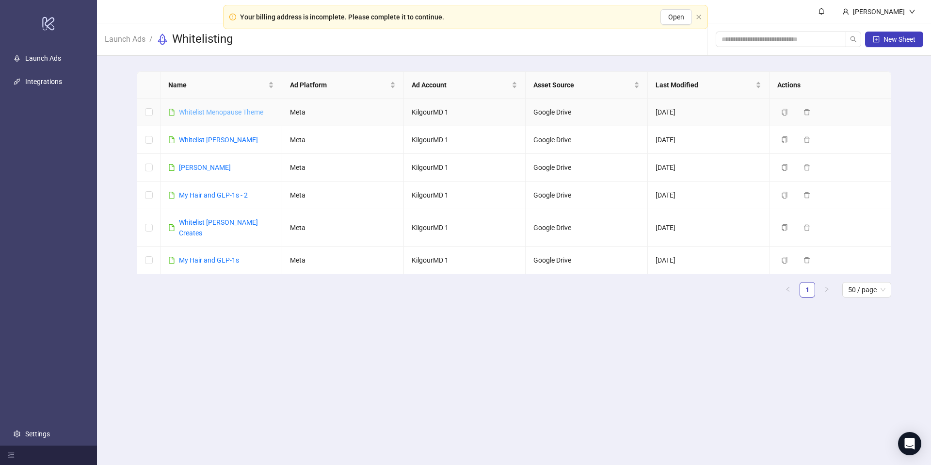
click at [207, 111] on link "Whitelist Menopause Theme" at bounding box center [221, 112] width 84 height 8
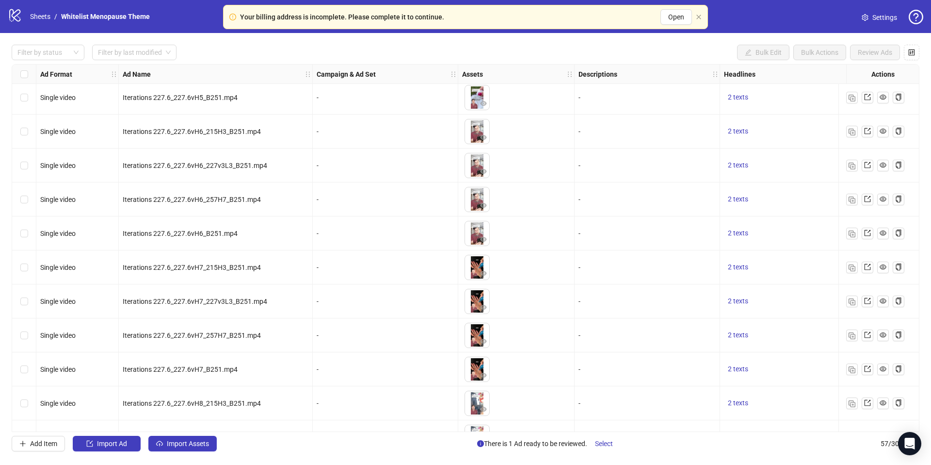
scroll to position [1592, 0]
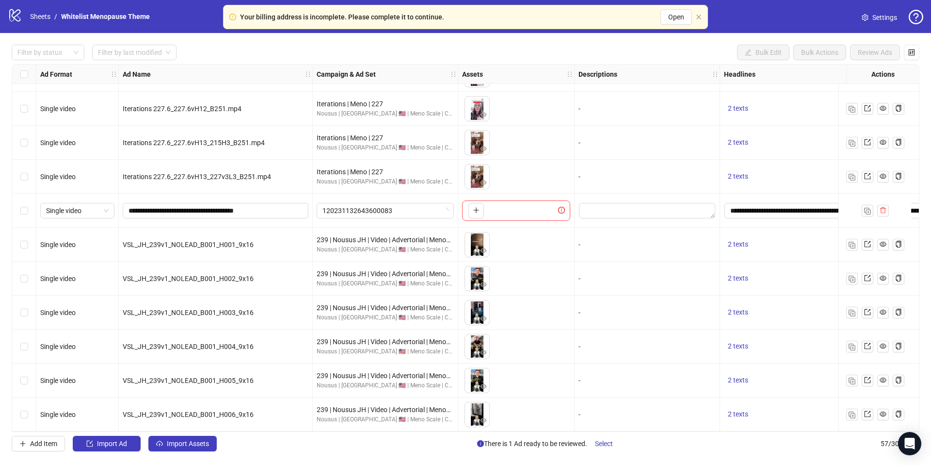
click at [845, 409] on div at bounding box center [875, 414] width 73 height 34
click at [853, 413] on img "button" at bounding box center [852, 414] width 7 height 7
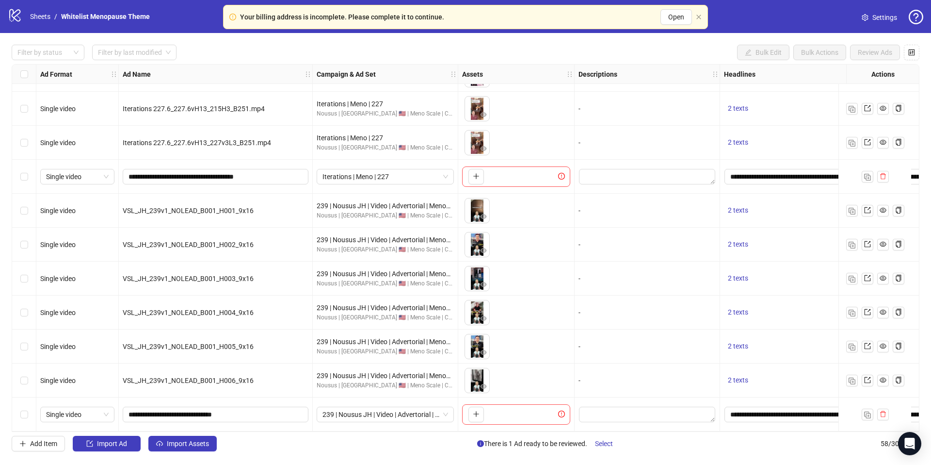
scroll to position [1626, 0]
click at [190, 442] on span "Import Assets" at bounding box center [188, 443] width 42 height 8
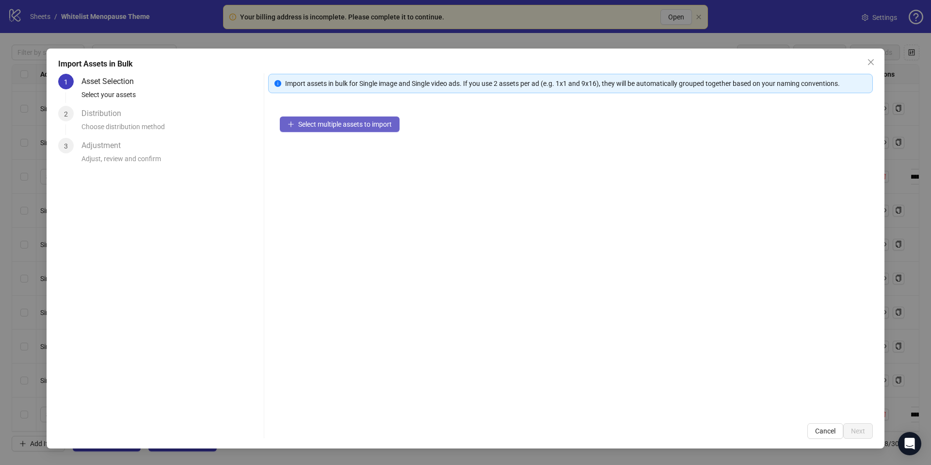
click at [347, 123] on span "Select multiple assets to import" at bounding box center [345, 124] width 94 height 8
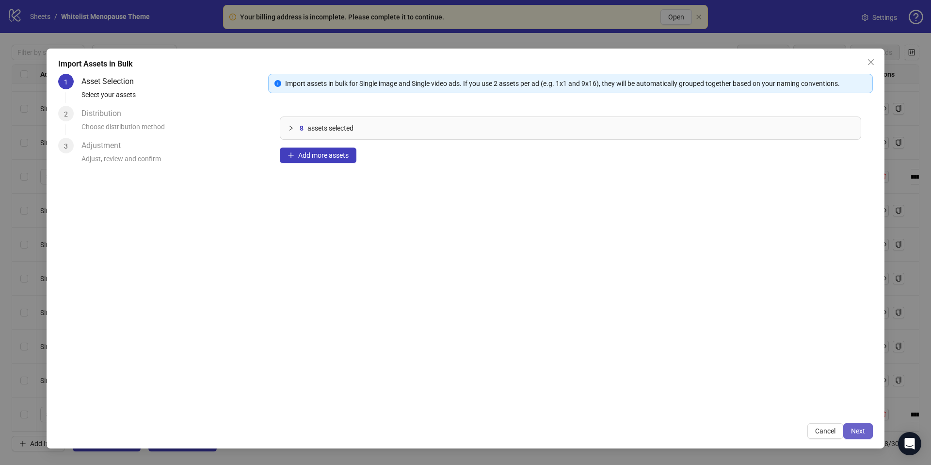
click at [866, 432] on button "Next" at bounding box center [858, 431] width 30 height 16
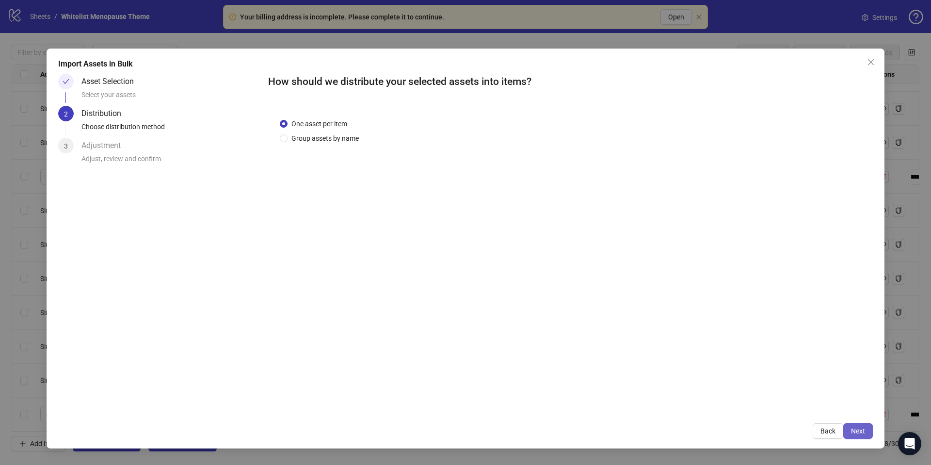
click at [863, 427] on span "Next" at bounding box center [858, 431] width 14 height 8
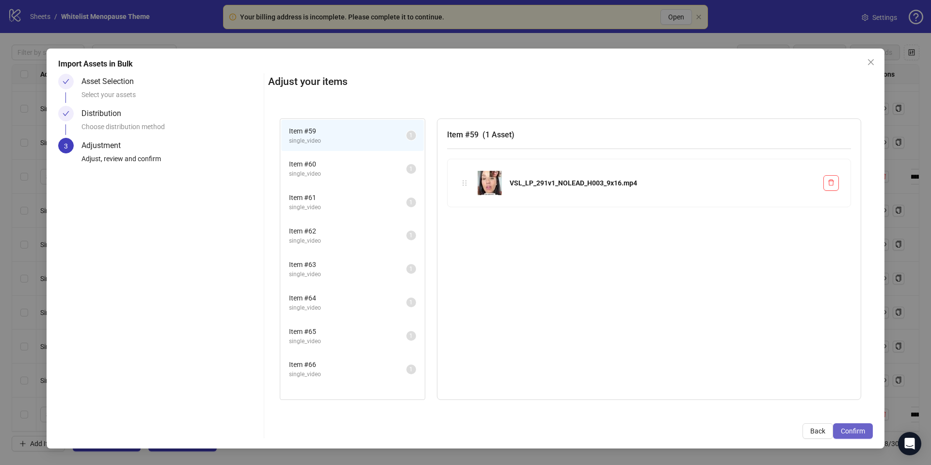
click at [865, 430] on span "Confirm" at bounding box center [853, 431] width 24 height 8
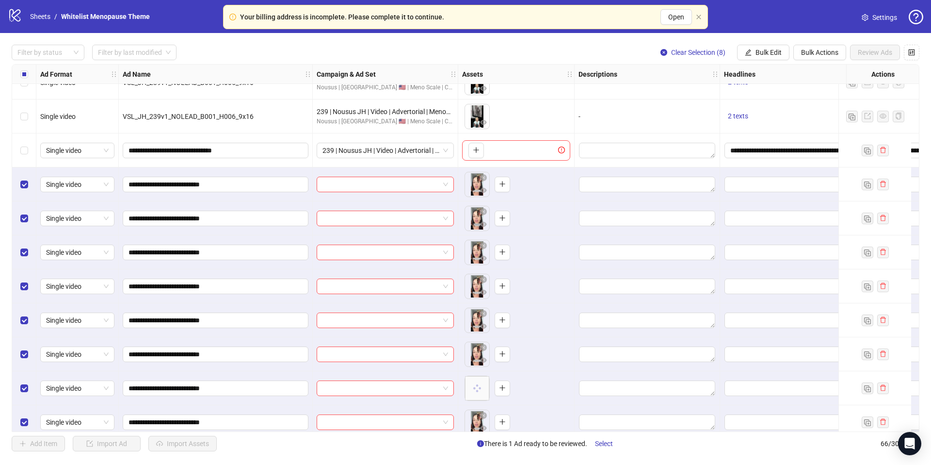
scroll to position [1897, 0]
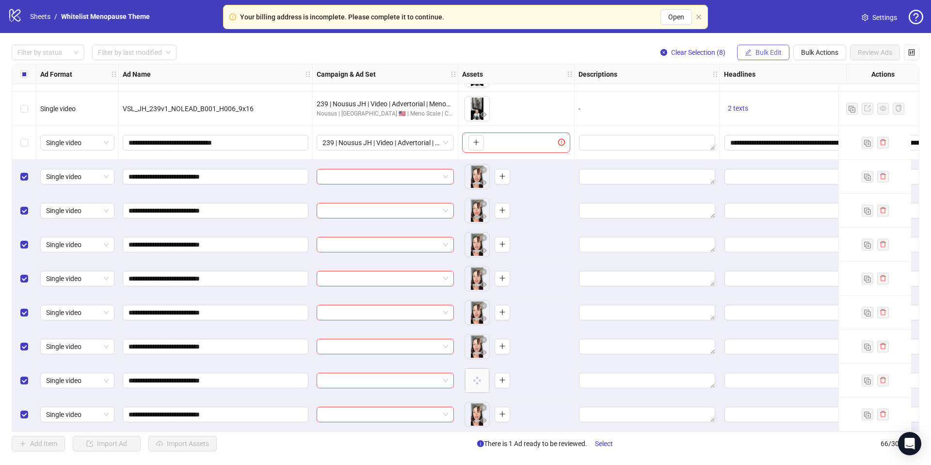
click at [756, 47] on button "Bulk Edit" at bounding box center [763, 53] width 52 height 16
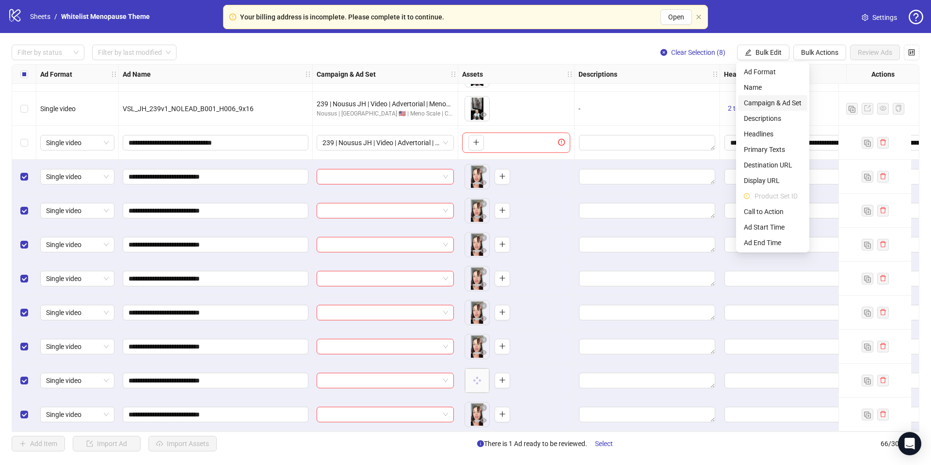
click at [764, 103] on span "Campaign & Ad Set" at bounding box center [773, 102] width 58 height 11
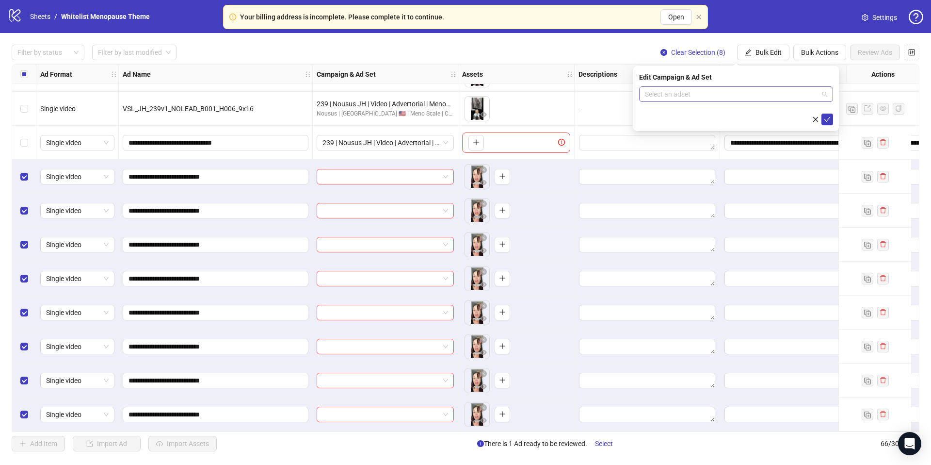
click at [706, 98] on input "search" at bounding box center [732, 94] width 174 height 15
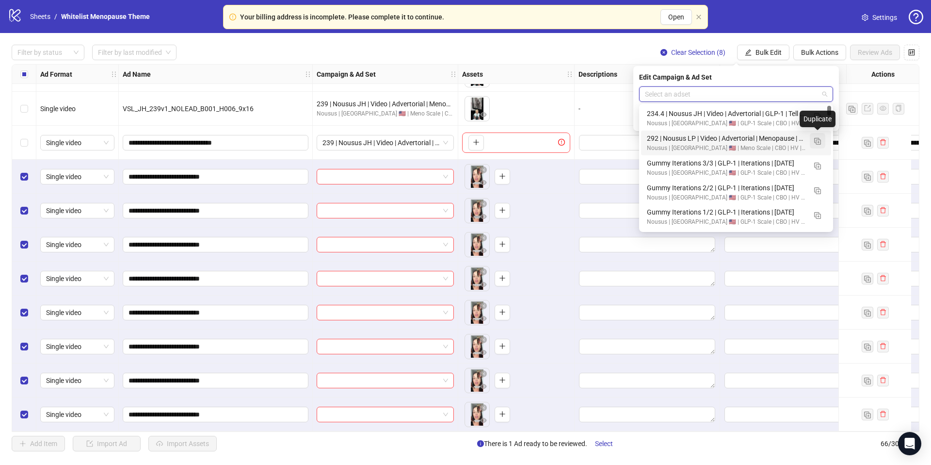
click at [819, 142] on img "button" at bounding box center [817, 141] width 7 height 7
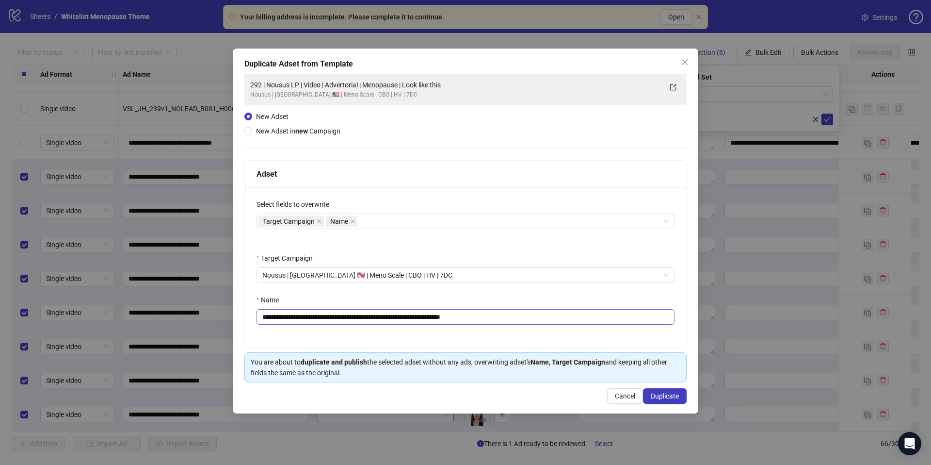
drag, startPoint x: 485, startPoint y: 327, endPoint x: 488, endPoint y: 322, distance: 6.7
click at [486, 324] on div "**********" at bounding box center [465, 267] width 441 height 161
click at [494, 315] on input "**********" at bounding box center [466, 317] width 418 height 16
paste input "text"
type input "**********"
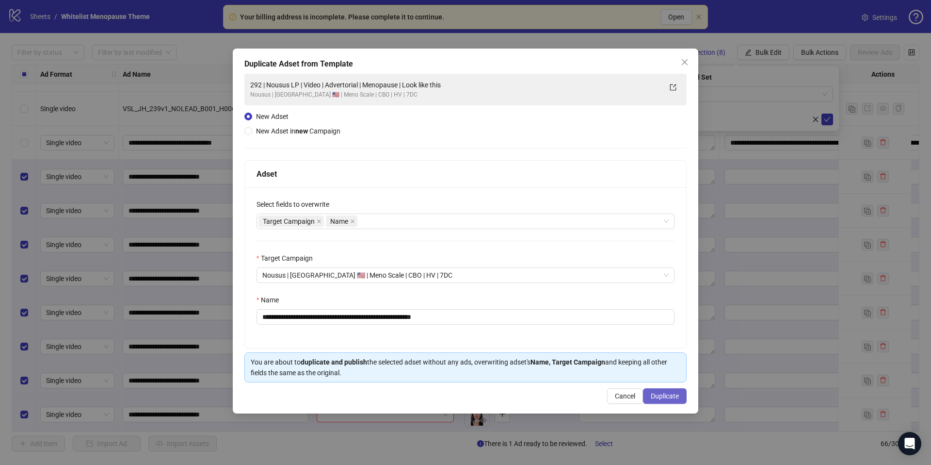
click at [659, 396] on span "Duplicate" at bounding box center [665, 396] width 28 height 8
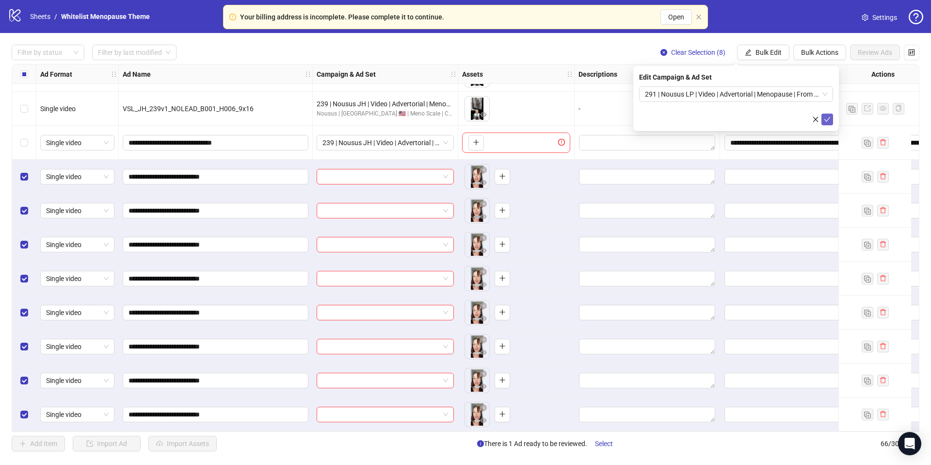
click at [828, 124] on button "submit" at bounding box center [828, 119] width 12 height 12
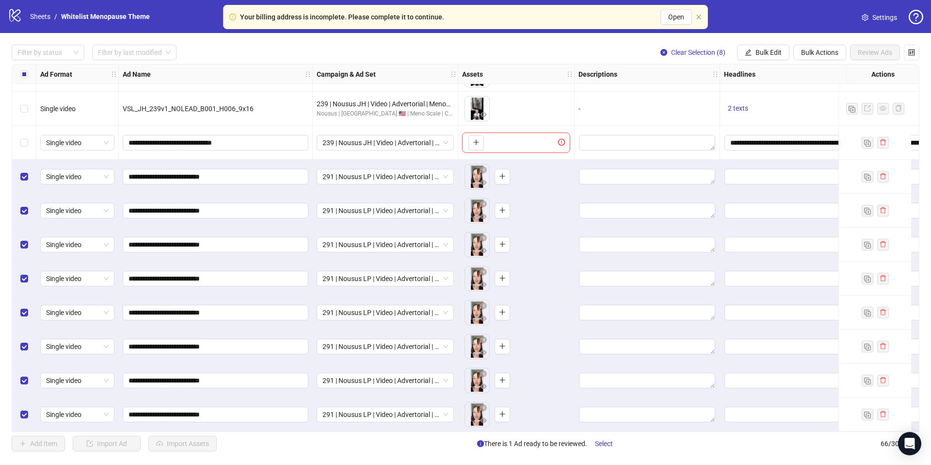
click at [28, 73] on div "Select all rows" at bounding box center [24, 74] width 24 height 19
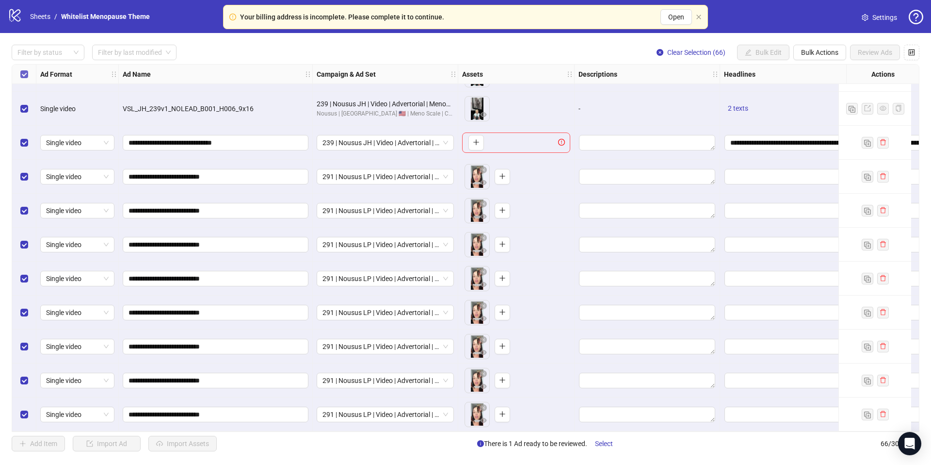
click at [24, 78] on label "Select all rows" at bounding box center [24, 74] width 8 height 11
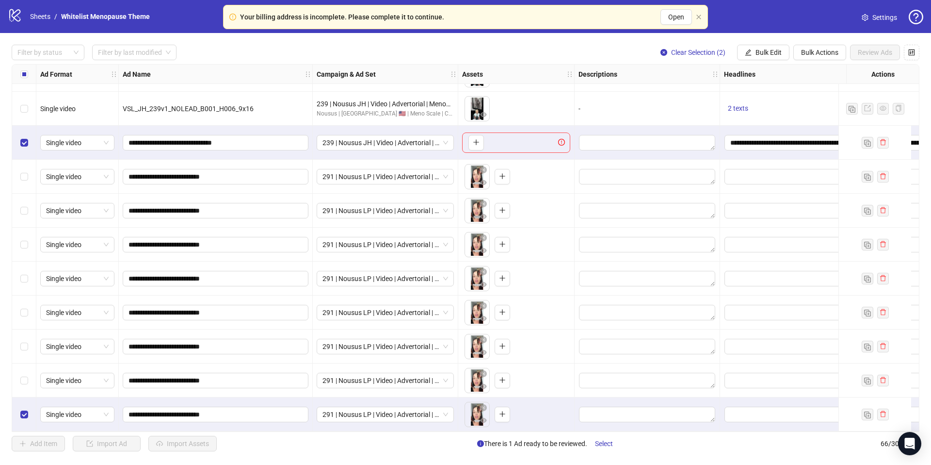
click at [29, 413] on div "Select row 66" at bounding box center [24, 414] width 24 height 34
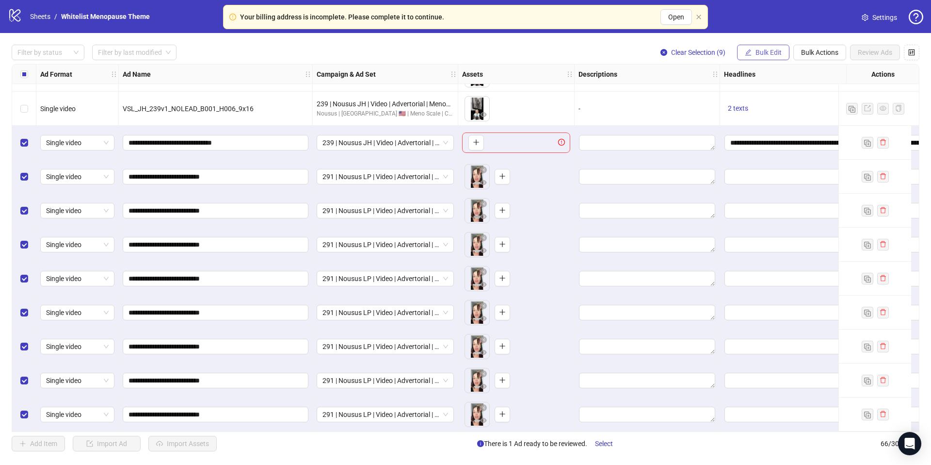
click at [765, 56] on button "Bulk Edit" at bounding box center [763, 53] width 52 height 16
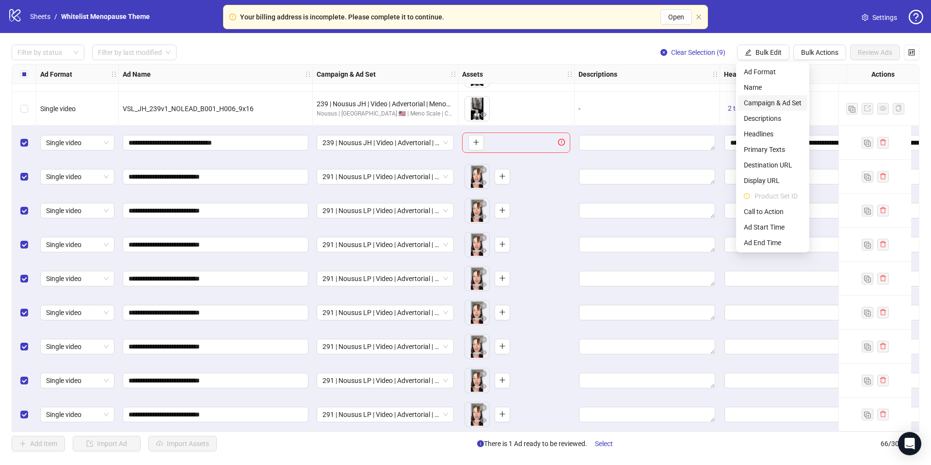
click at [768, 100] on span "Campaign & Ad Set" at bounding box center [773, 102] width 58 height 11
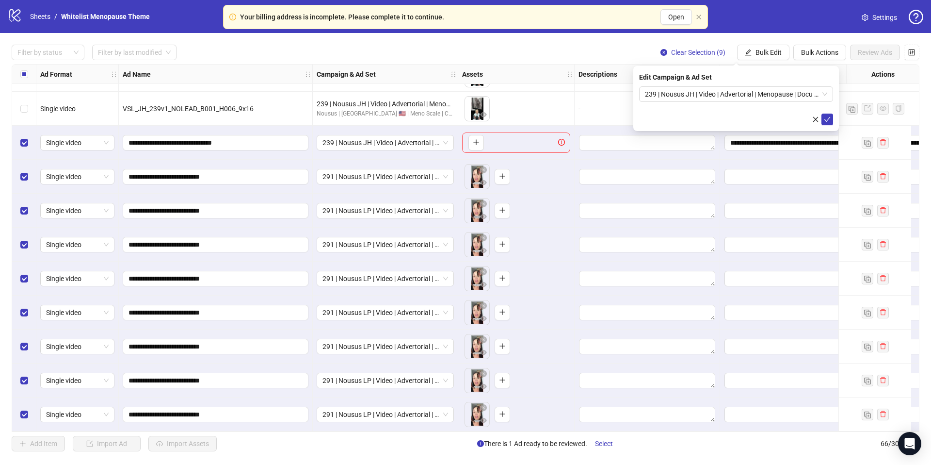
drag, startPoint x: 815, startPoint y: 120, endPoint x: 810, endPoint y: 100, distance: 20.5
click at [816, 120] on icon "close" at bounding box center [815, 119] width 7 height 7
click at [764, 33] on div "Filter by status Filter by last modified Clear Selection (9) Bulk Edit Bulk Act…" at bounding box center [465, 248] width 931 height 430
click at [763, 57] on button "Bulk Edit" at bounding box center [763, 53] width 52 height 16
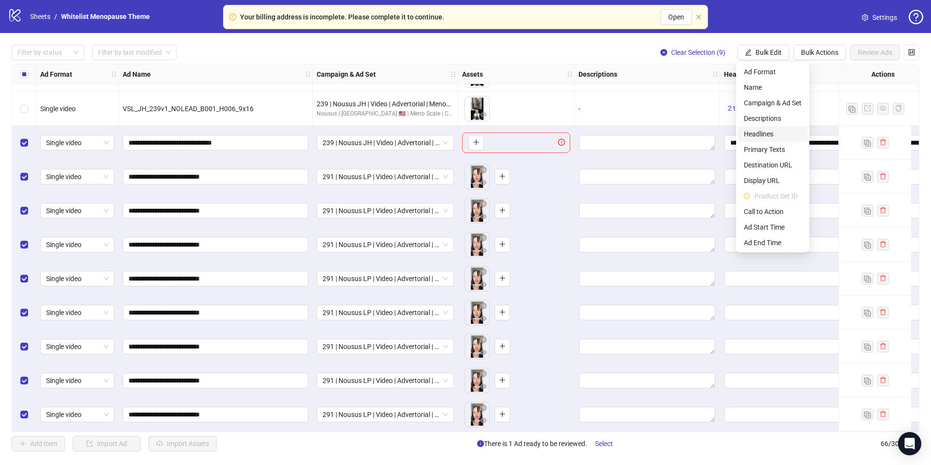
click at [761, 135] on span "Headlines" at bounding box center [773, 134] width 58 height 11
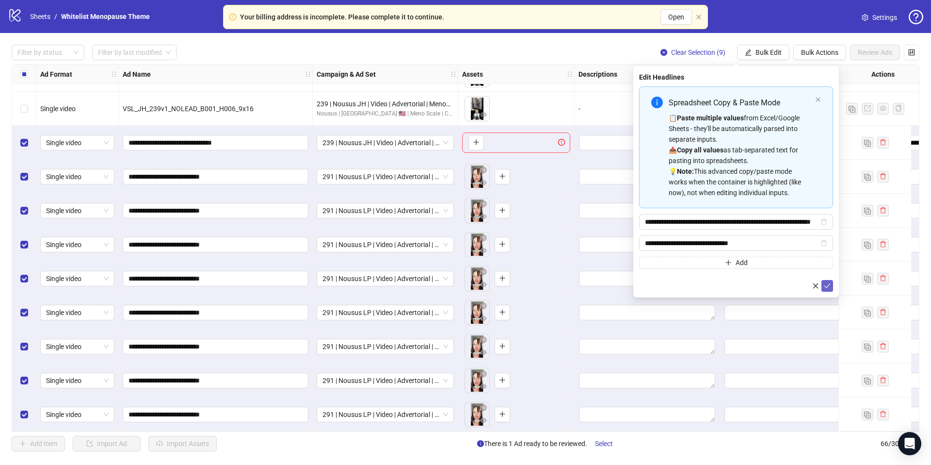
click at [829, 287] on icon "check" at bounding box center [827, 285] width 7 height 7
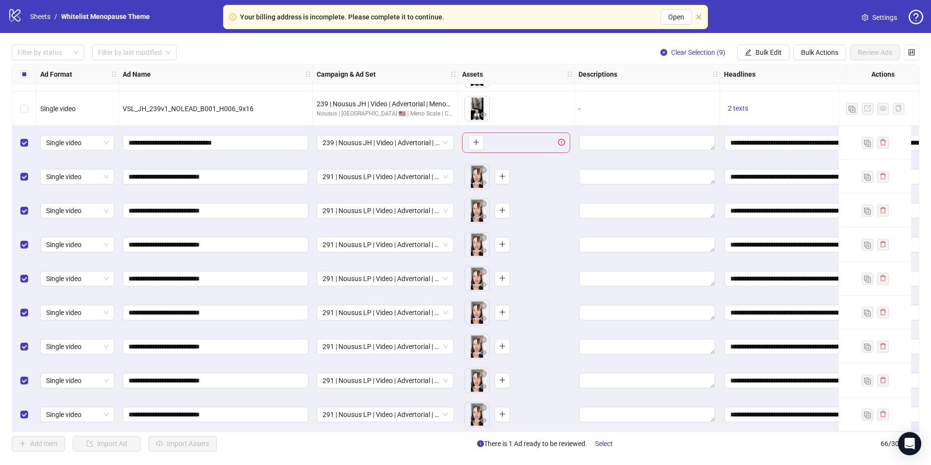
click at [779, 43] on div "Filter by status Filter by last modified Clear Selection (9) Bulk Edit Bulk Act…" at bounding box center [465, 248] width 931 height 430
click at [777, 46] on button "Bulk Edit" at bounding box center [763, 53] width 52 height 16
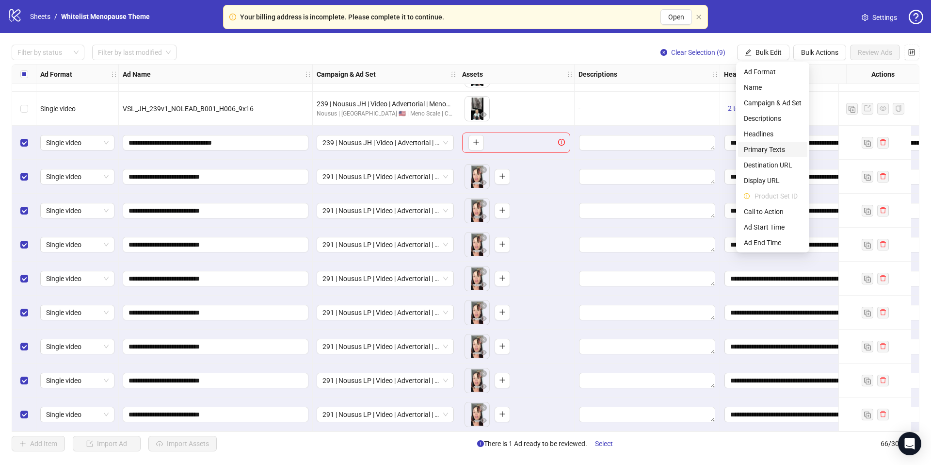
click at [764, 145] on span "Primary Texts" at bounding box center [773, 149] width 58 height 11
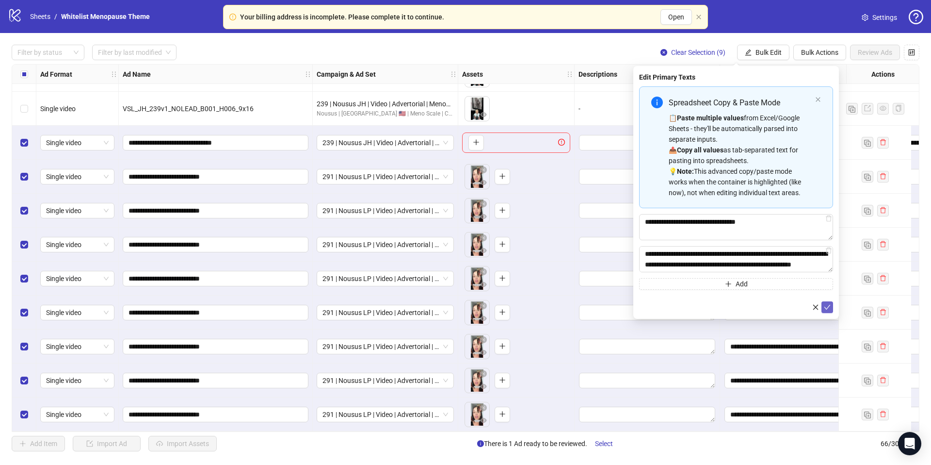
click at [824, 304] on icon "check" at bounding box center [827, 307] width 7 height 7
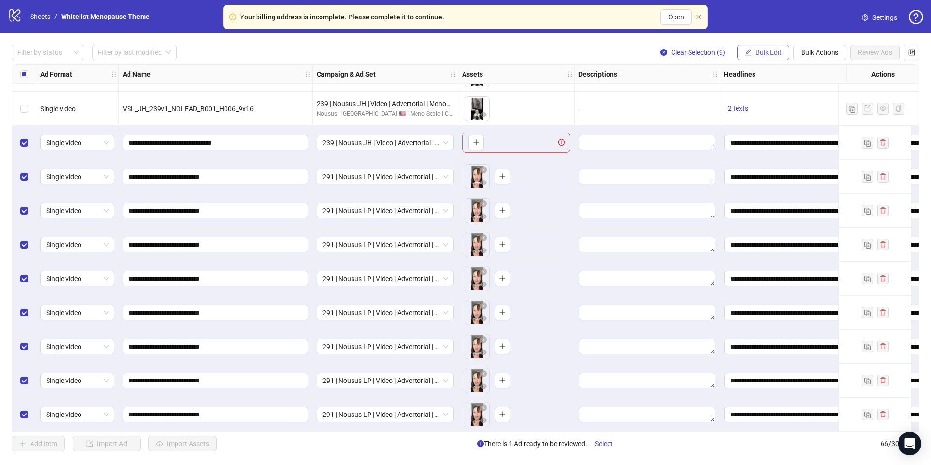
click at [762, 50] on span "Bulk Edit" at bounding box center [769, 53] width 26 height 8
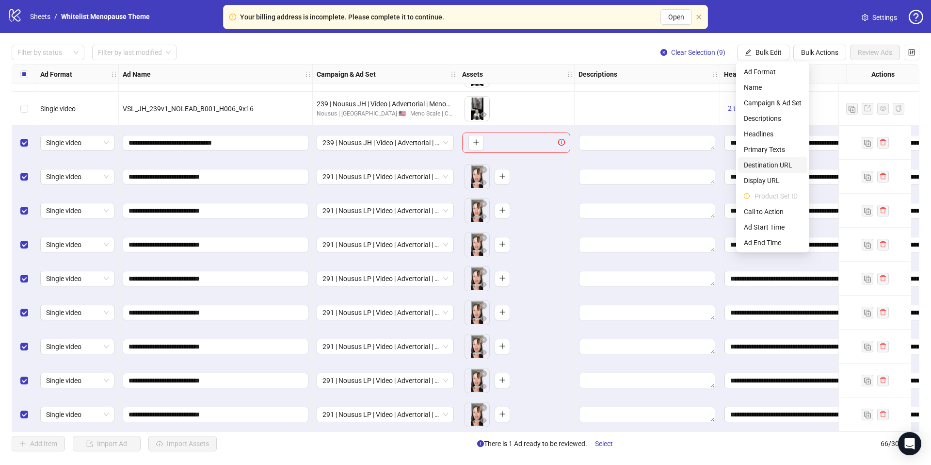
click at [771, 167] on span "Destination URL" at bounding box center [773, 165] width 58 height 11
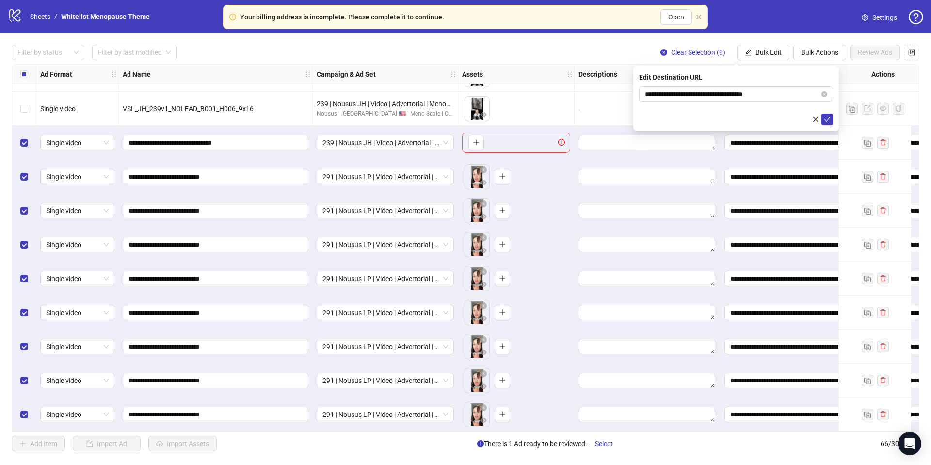
click at [821, 125] on div at bounding box center [736, 119] width 194 height 12
click at [825, 122] on icon "check" at bounding box center [827, 119] width 7 height 7
click at [770, 54] on span "Bulk Edit" at bounding box center [769, 53] width 26 height 8
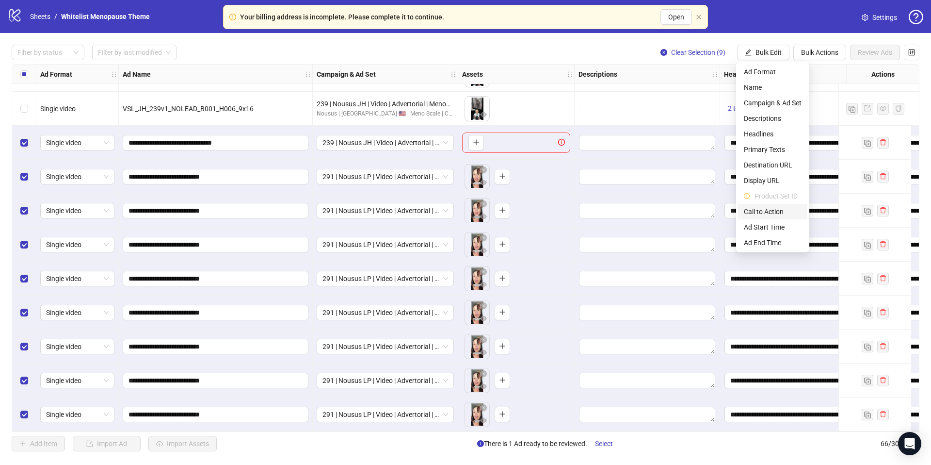
click at [770, 211] on span "Call to Action" at bounding box center [773, 211] width 58 height 11
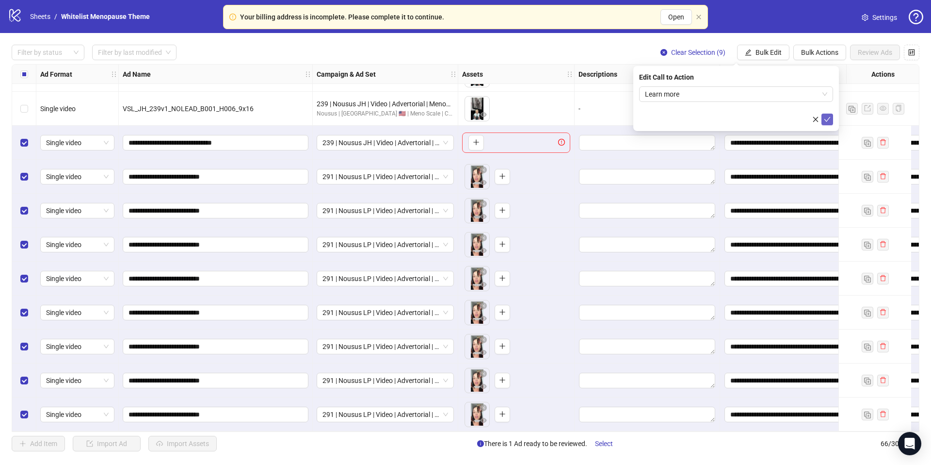
click at [824, 122] on icon "check" at bounding box center [827, 119] width 7 height 7
click at [19, 140] on div "Select row 58" at bounding box center [24, 143] width 24 height 34
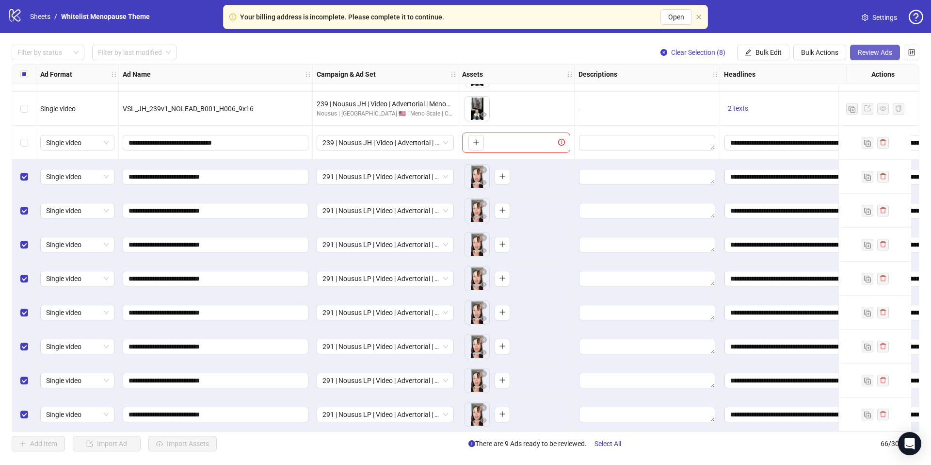
click at [885, 56] on span "Review Ads" at bounding box center [875, 53] width 34 height 8
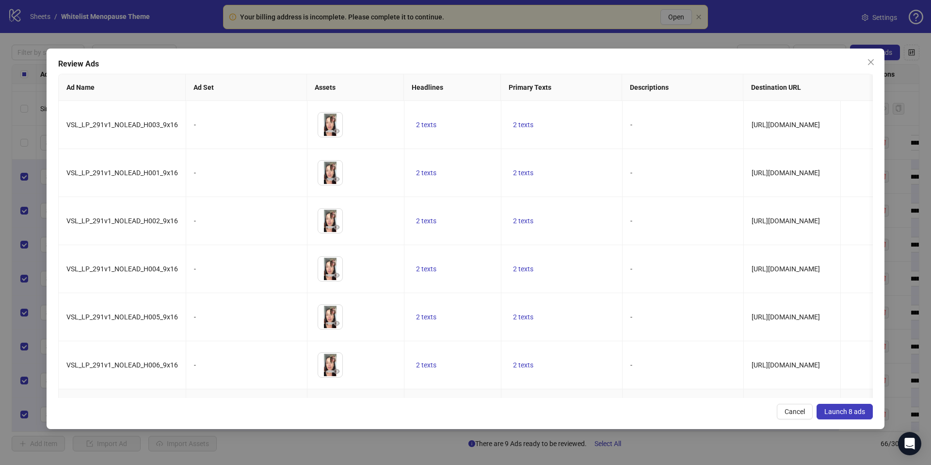
click at [832, 409] on span "Launch 8 ads" at bounding box center [845, 411] width 41 height 8
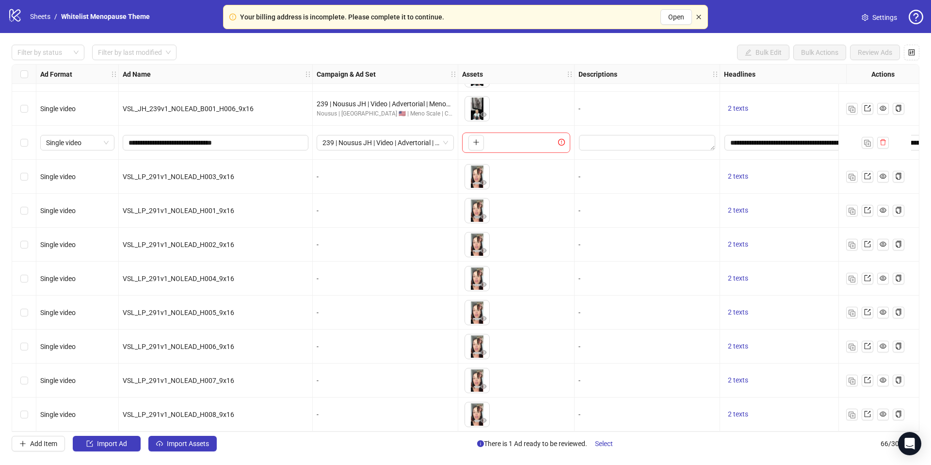
drag, startPoint x: 698, startPoint y: 17, endPoint x: 672, endPoint y: 20, distance: 26.4
click at [698, 17] on icon "close" at bounding box center [699, 17] width 6 height 6
